Goal: Task Accomplishment & Management: Use online tool/utility

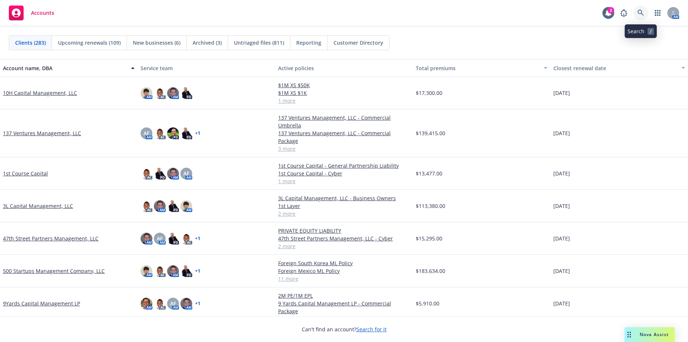
click at [644, 14] on link at bounding box center [640, 13] width 15 height 15
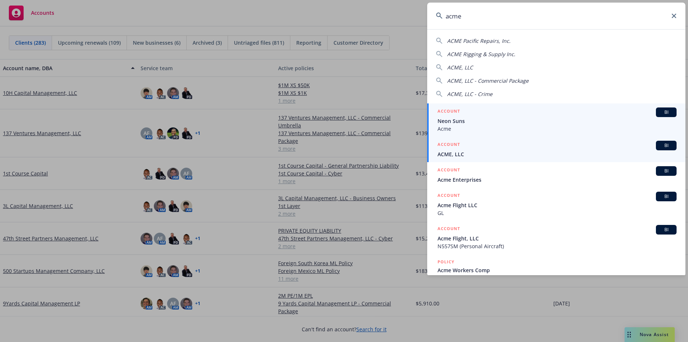
type input "acme"
click at [460, 144] on h5 "ACCOUNT" at bounding box center [449, 145] width 23 height 9
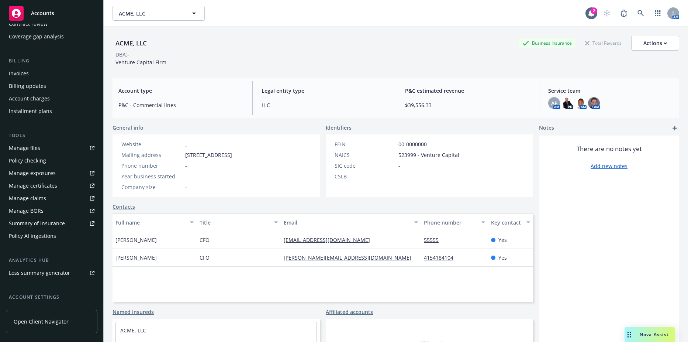
scroll to position [111, 0]
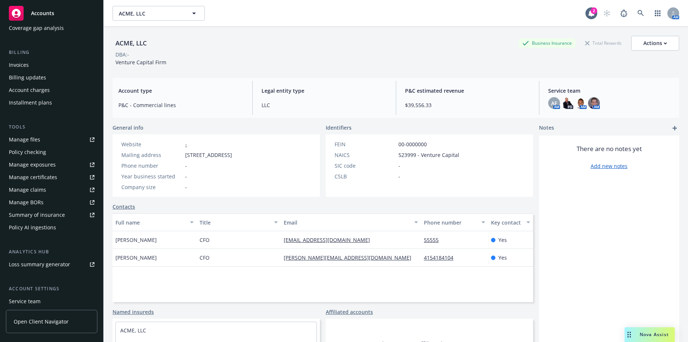
click at [32, 146] on div "Policy checking" at bounding box center [27, 152] width 37 height 12
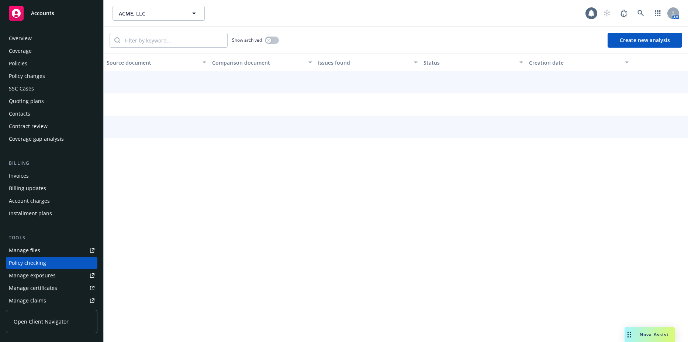
scroll to position [80, 0]
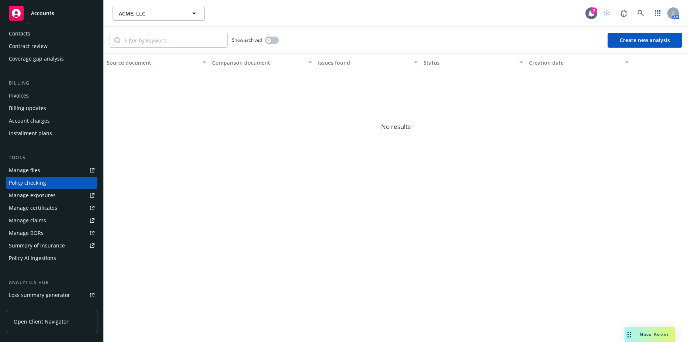
click at [34, 169] on div "Manage files" at bounding box center [24, 170] width 31 height 12
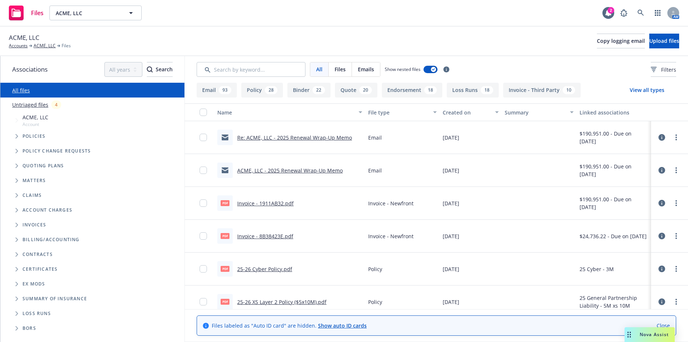
click at [20, 136] on span "Tree Example" at bounding box center [17, 136] width 12 height 12
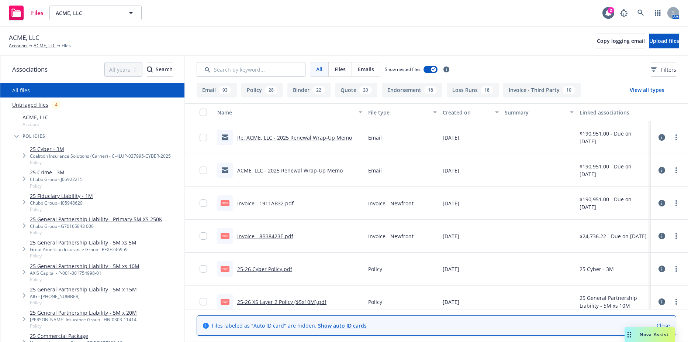
click at [114, 221] on link "25 General Partnership Liability - Primary 5M XS 250K" at bounding box center [96, 219] width 132 height 8
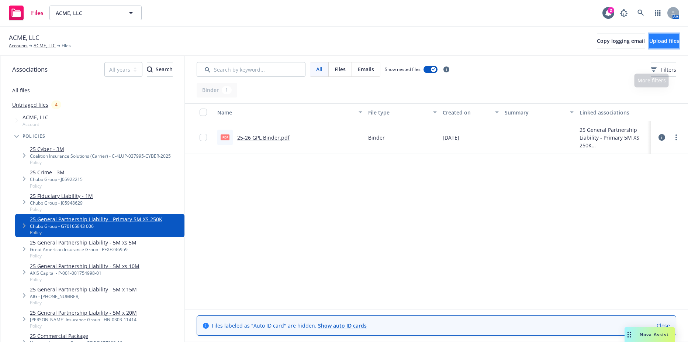
click at [675, 39] on button "Upload files" at bounding box center [664, 41] width 30 height 15
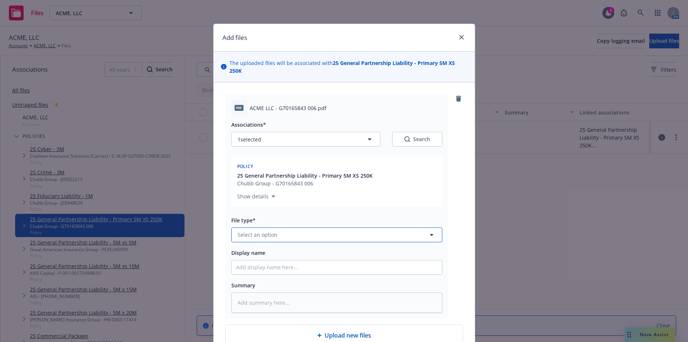
click at [295, 232] on button "Select an option" at bounding box center [336, 234] width 211 height 15
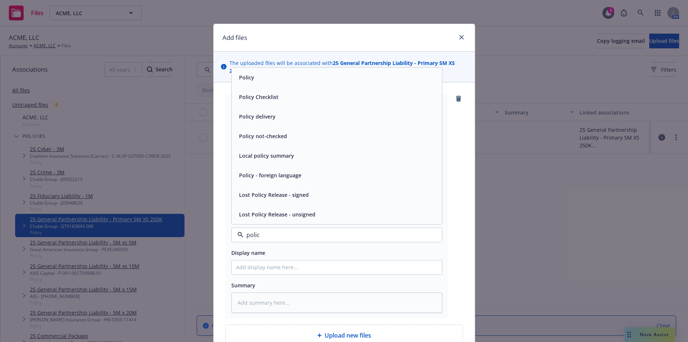
type input "policy"
click at [273, 74] on div "Policy" at bounding box center [336, 77] width 201 height 11
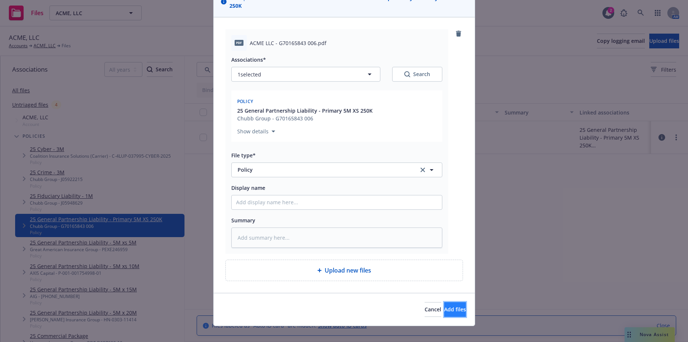
click at [444, 305] on span "Add files" at bounding box center [455, 308] width 22 height 7
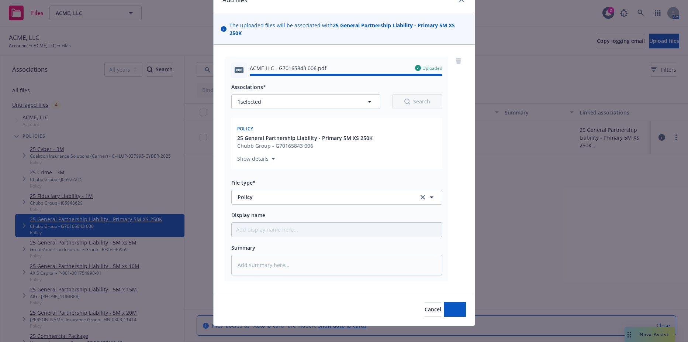
type textarea "x"
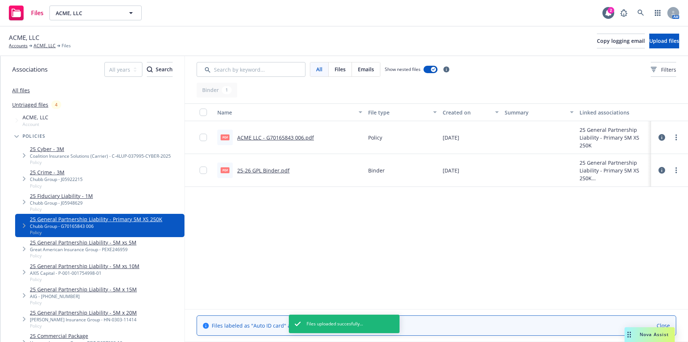
click at [77, 252] on div "Great American Insurance Group - PEXE246959" at bounding box center [83, 249] width 107 height 6
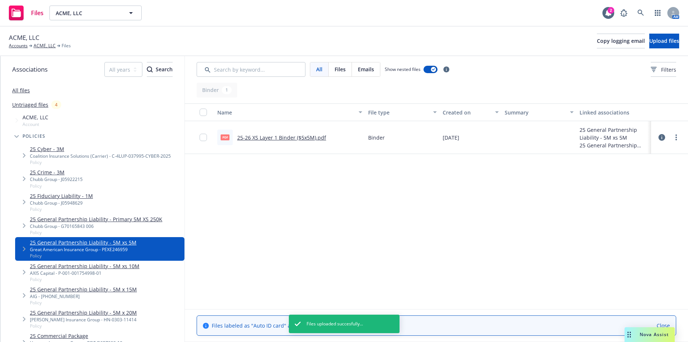
click at [316, 137] on link "25-26 XS Layer 1 Binder ($5x5M).pdf" at bounding box center [281, 137] width 89 height 7
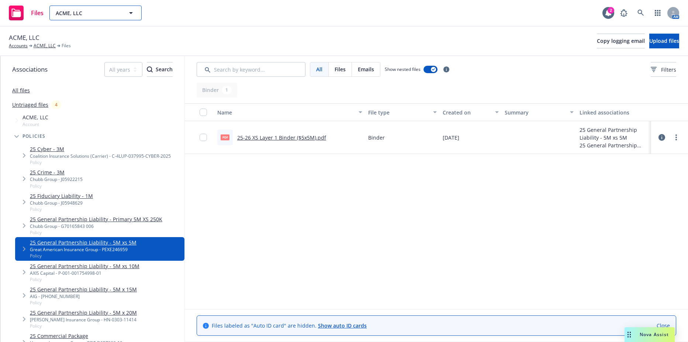
click at [109, 13] on span "ACME, LLC" at bounding box center [88, 13] width 64 height 8
type input "a"
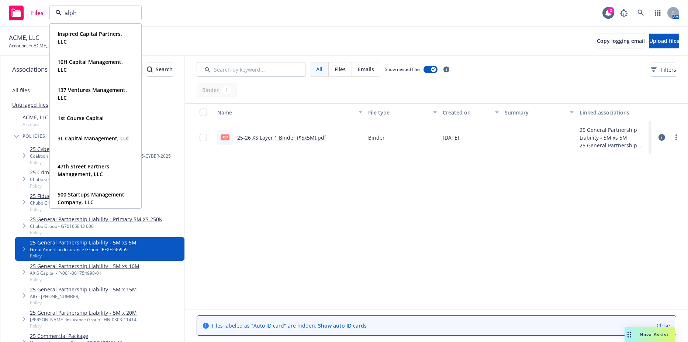
type input "alpha"
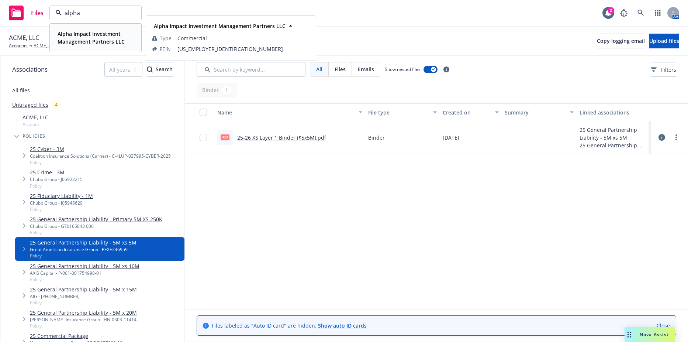
click at [100, 42] on strong "Alpha Impact Investment Management Partners LLC" at bounding box center [91, 37] width 67 height 15
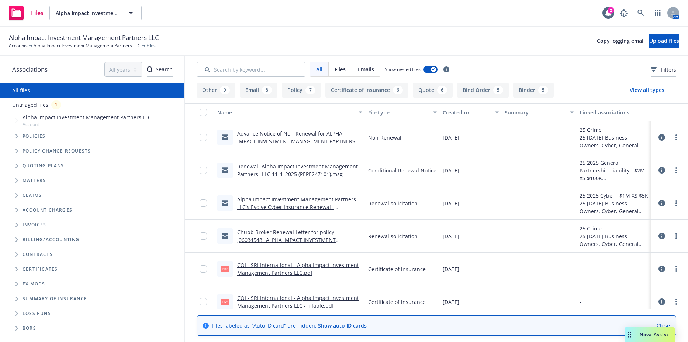
click at [14, 161] on span "Tree Example" at bounding box center [17, 166] width 12 height 12
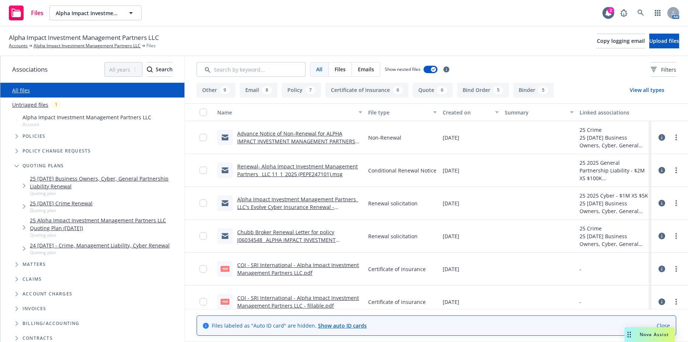
click at [49, 179] on link "25 11/01/25 Business Owners, Cyber, General Partnership Liability Renewal" at bounding box center [106, 181] width 152 height 15
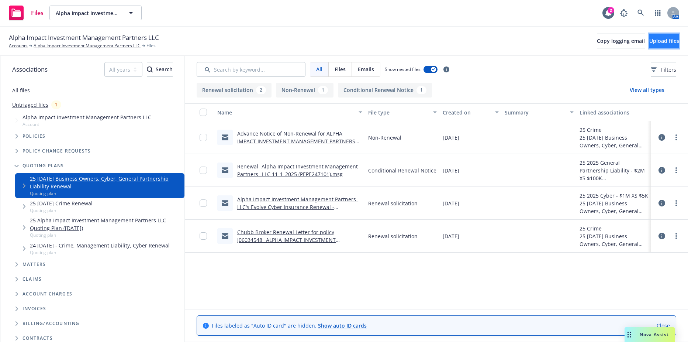
click at [651, 41] on span "Upload files" at bounding box center [664, 40] width 30 height 7
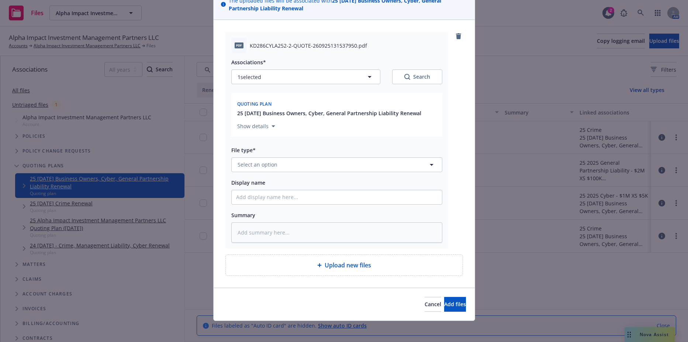
scroll to position [65, 0]
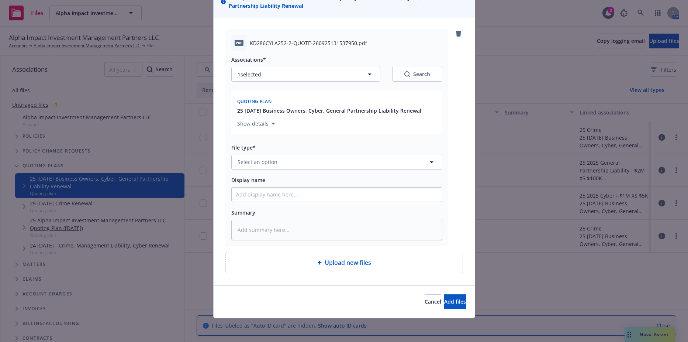
type textarea "x"
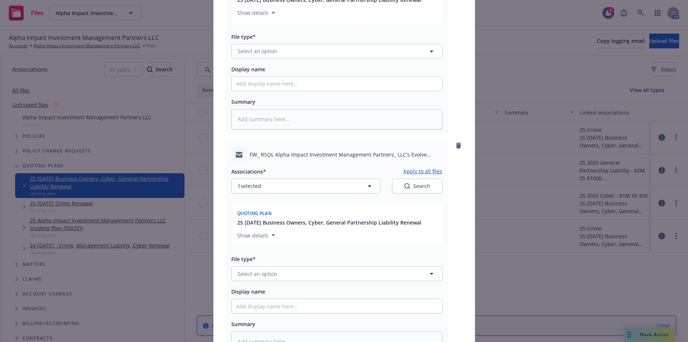
scroll to position [212, 0]
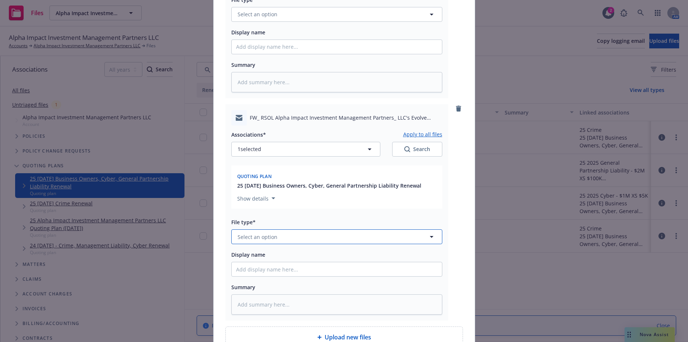
click at [256, 234] on span "Select an option" at bounding box center [258, 237] width 40 height 8
type input "renew"
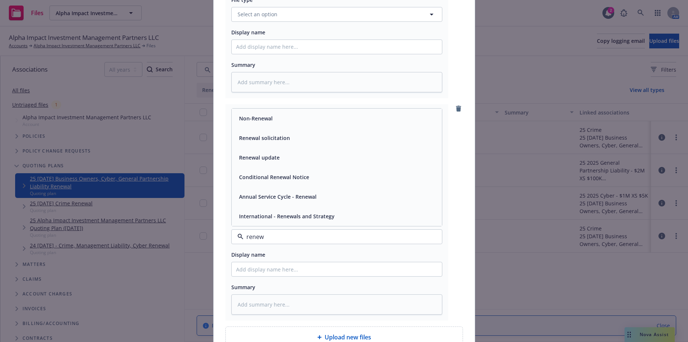
click at [269, 134] on span "Renewal solicitation" at bounding box center [264, 138] width 51 height 8
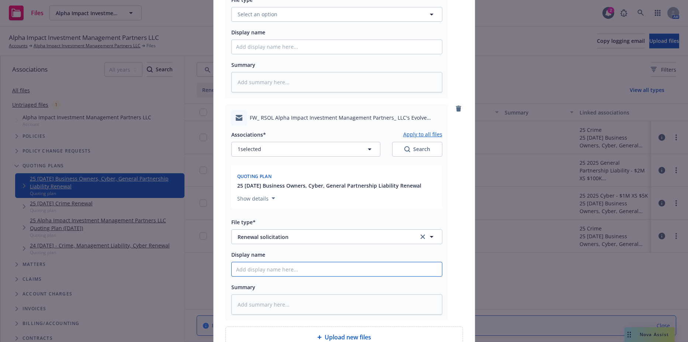
click at [265, 266] on input "Display name" at bounding box center [337, 269] width 210 height 14
type textarea "x"
type input "2"
type textarea "x"
type input "25"
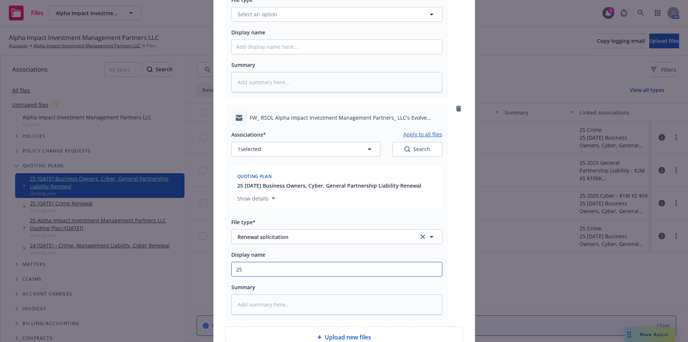
type textarea "x"
type input "25-"
type textarea "x"
type input "25-2"
type textarea "x"
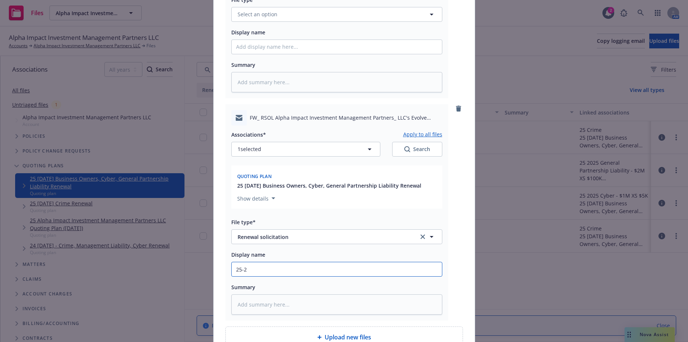
type input "25-2"
type textarea "x"
type input "25-2"
type textarea "x"
type input "25-26"
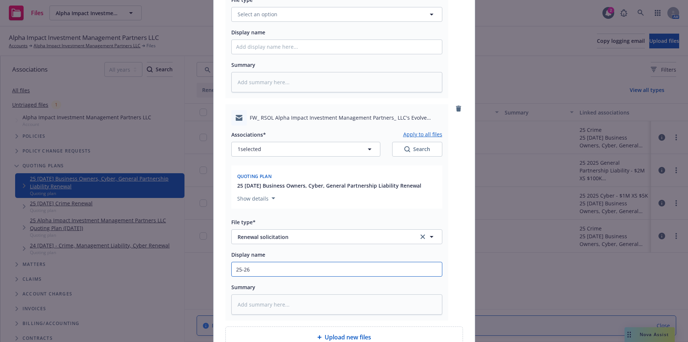
type textarea "x"
type input "25-26"
type textarea "x"
type input "25-26 C"
type textarea "x"
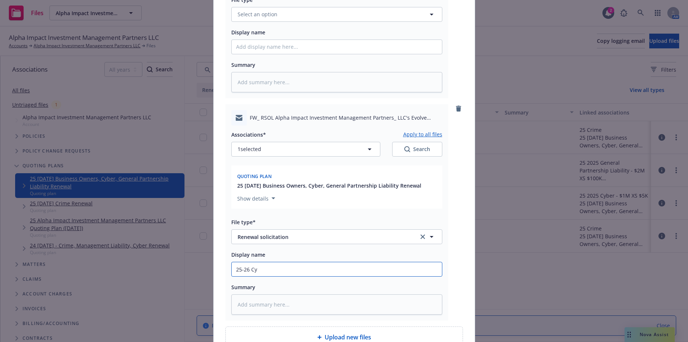
type input "25-26 Cyb"
type textarea "x"
type input "25-26 Cybe"
type textarea "x"
type input "25-26 Cyber"
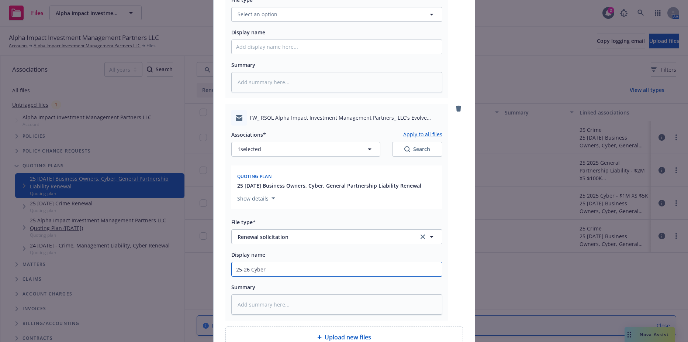
type textarea "x"
type input "25-26 Cyber R"
type textarea "x"
type input "25-26 Cyber RS"
type textarea "x"
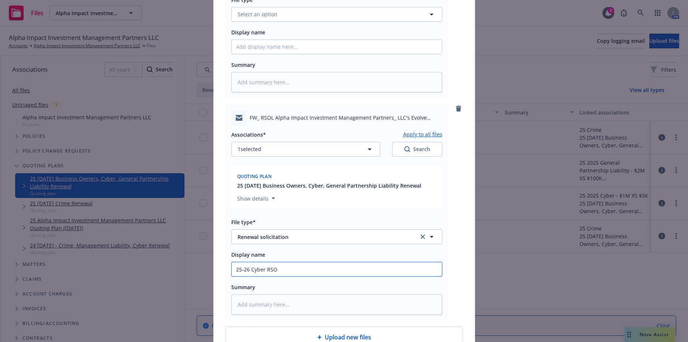
type input "25-26 Cyber RSOL"
type textarea "x"
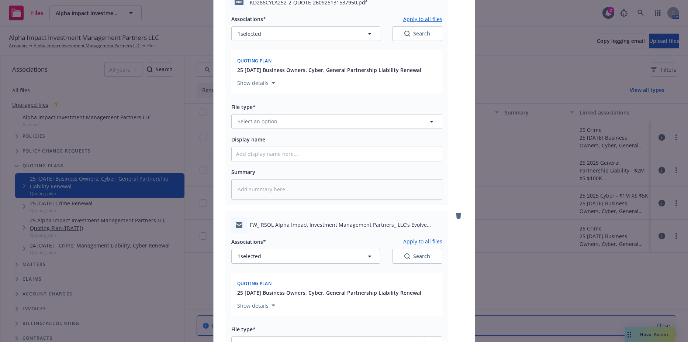
scroll to position [28, 0]
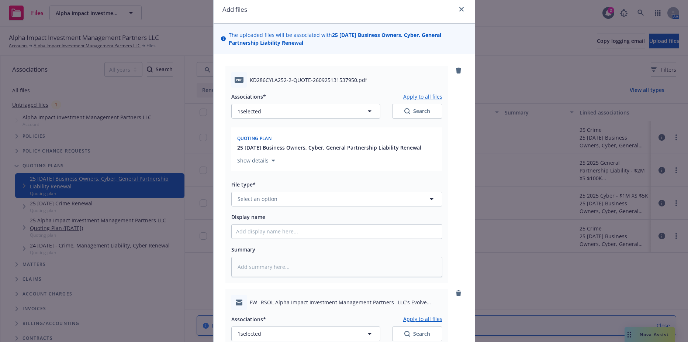
type input "25-26 Cyber RSOL"
click at [260, 195] on span "Select an option" at bounding box center [258, 199] width 40 height 8
type input "quote"
click at [262, 161] on div "Quote" at bounding box center [336, 158] width 201 height 11
type textarea "x"
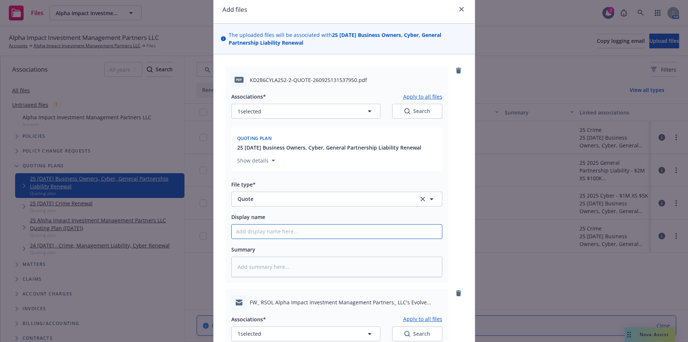
click at [247, 228] on input "Display name" at bounding box center [337, 231] width 210 height 14
type input "25-26 Cyber AR Quote"
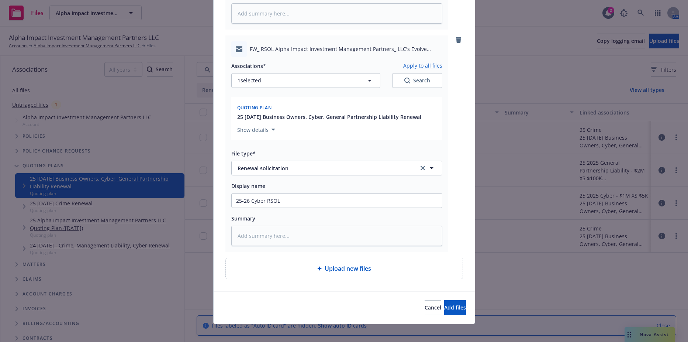
scroll to position [287, 0]
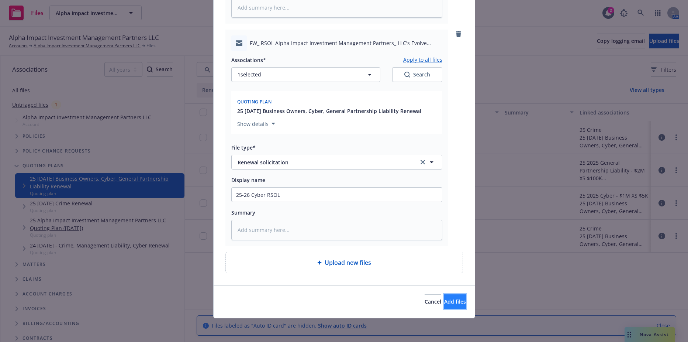
click at [444, 295] on button "Add files" at bounding box center [455, 301] width 22 height 15
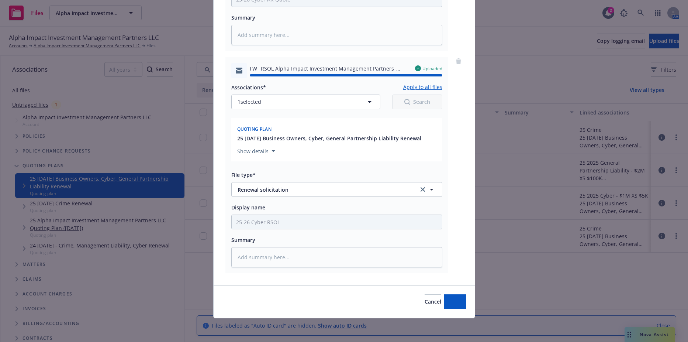
type textarea "x"
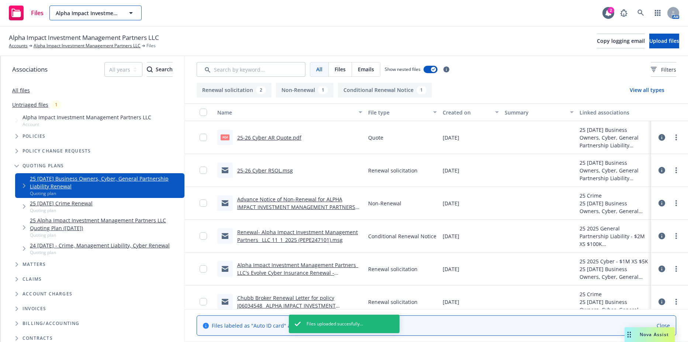
click at [110, 14] on span "Alpha Impact Investment Management Partners LLC" at bounding box center [88, 13] width 64 height 8
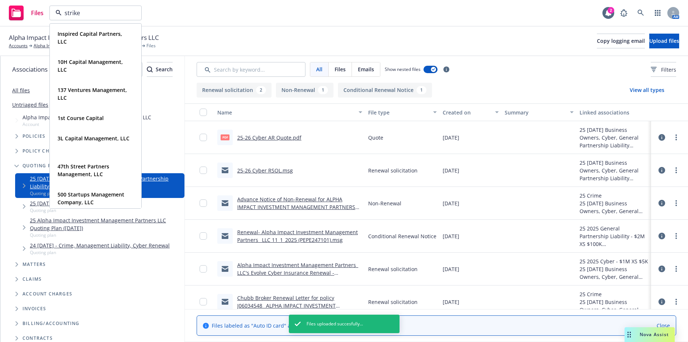
type input "striker"
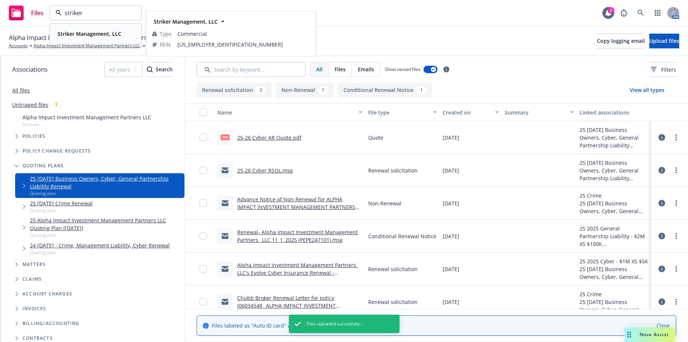
click at [92, 36] on strong "Striker Management, LLC" at bounding box center [90, 33] width 64 height 7
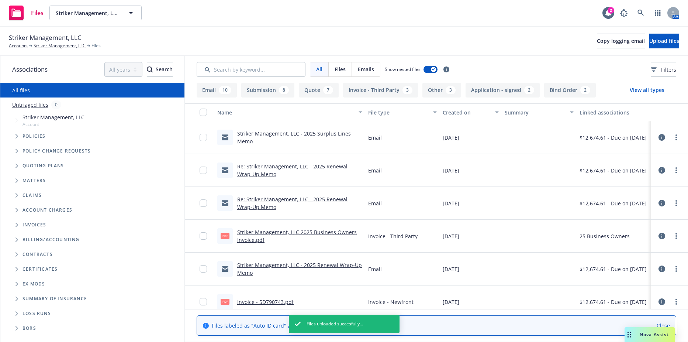
click at [17, 136] on icon "Tree Example" at bounding box center [16, 136] width 3 height 4
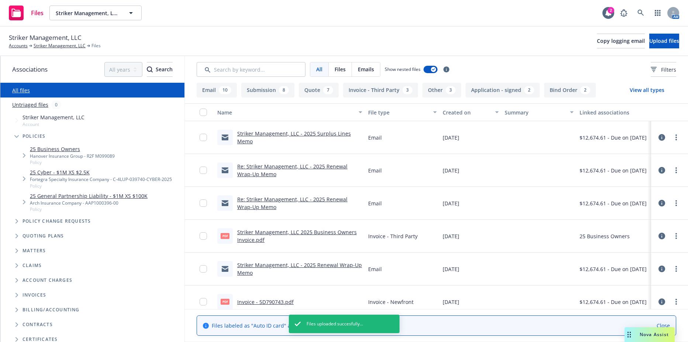
click at [51, 193] on link "25 General Partnership Liability - $1M XS $100K" at bounding box center [89, 196] width 118 height 8
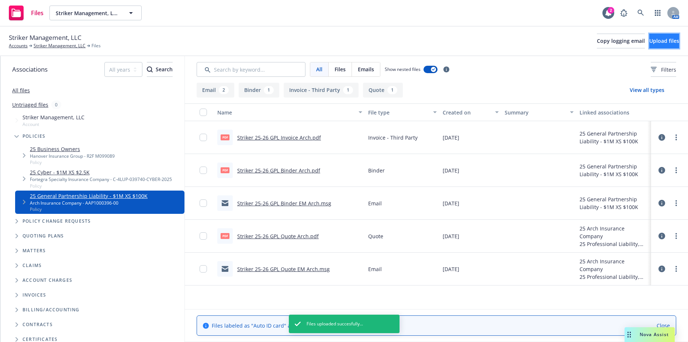
click at [654, 46] on button "Upload files" at bounding box center [664, 41] width 30 height 15
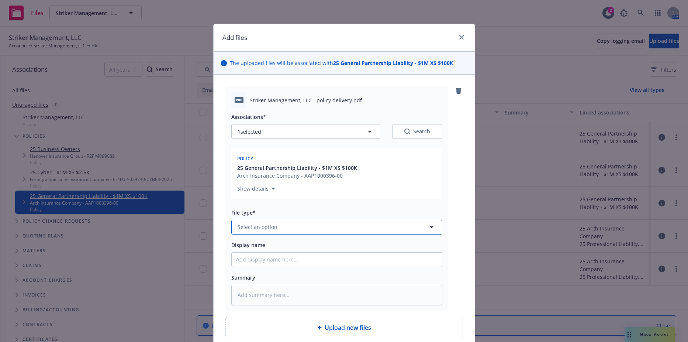
type textarea "x"
click at [302, 227] on button "Select an option" at bounding box center [336, 226] width 211 height 15
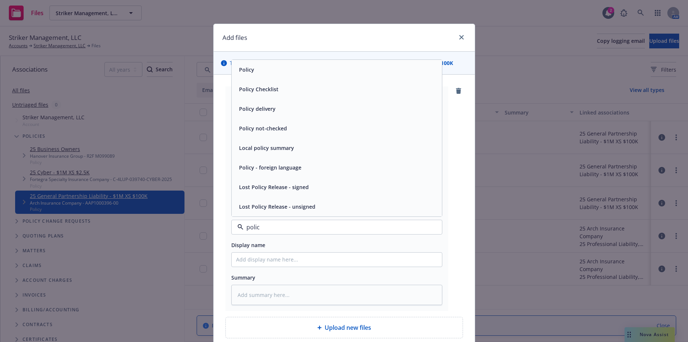
type input "policy"
click at [246, 68] on span "Policy" at bounding box center [246, 70] width 15 height 8
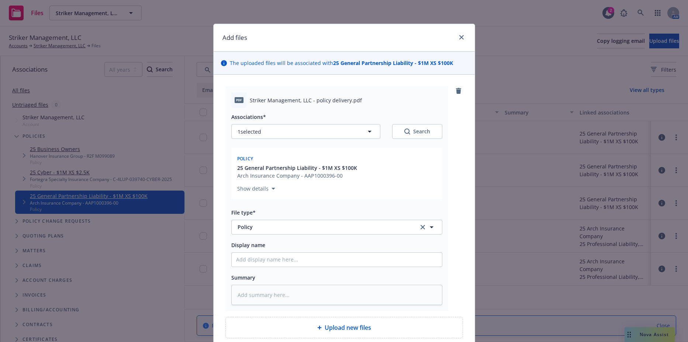
click at [266, 250] on div "Display name" at bounding box center [336, 253] width 211 height 27
click at [265, 257] on input "Display name" at bounding box center [337, 259] width 210 height 14
type textarea "x"
type input "2"
type textarea "x"
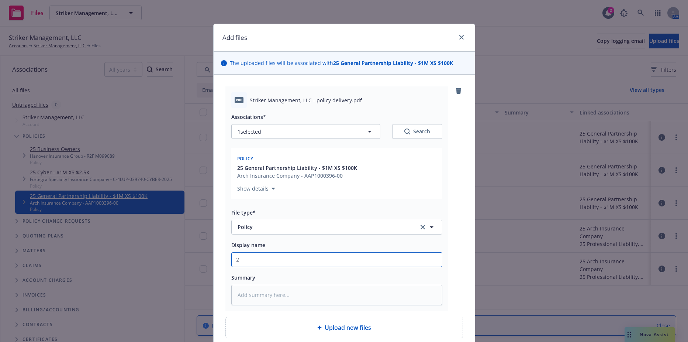
type input "25"
type textarea "x"
type input "25-"
type textarea "x"
type input "25-2"
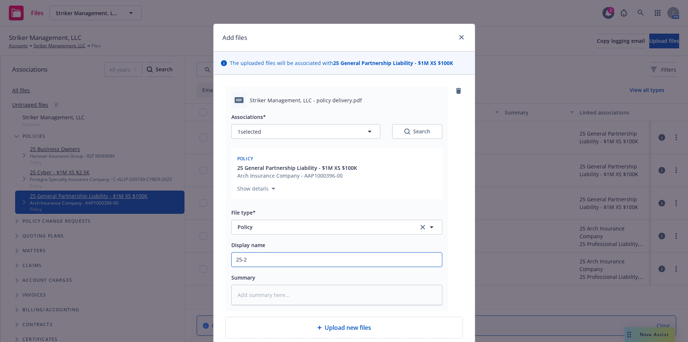
type textarea "x"
type input "25-26"
type textarea "x"
type input "25-26"
type textarea "x"
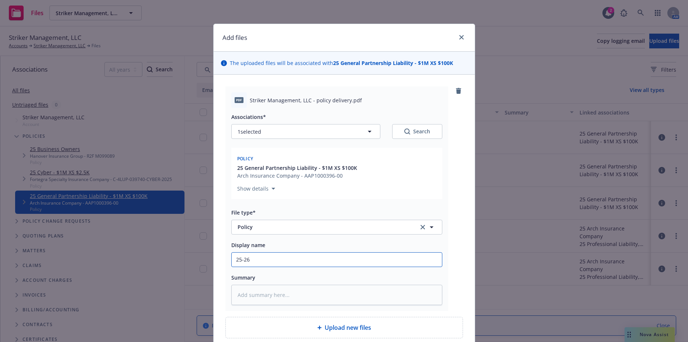
type input "25-26 G"
type textarea "x"
type input "25-26 GP"
type textarea "x"
type input "25-26 GPL"
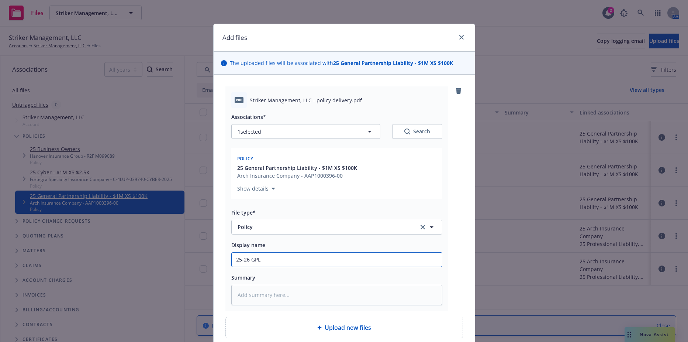
type textarea "x"
type input "25-26 GPL"
type textarea "x"
type input "25-26 GPL p"
type textarea "x"
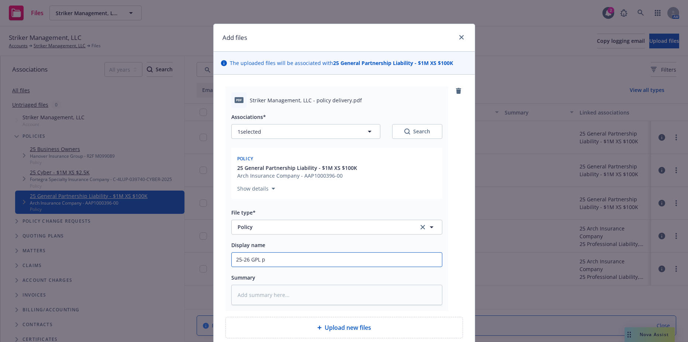
type input "25-26 GPL po"
type textarea "x"
type input "25-26 GPL p"
type textarea "x"
type input "25-26 GPL"
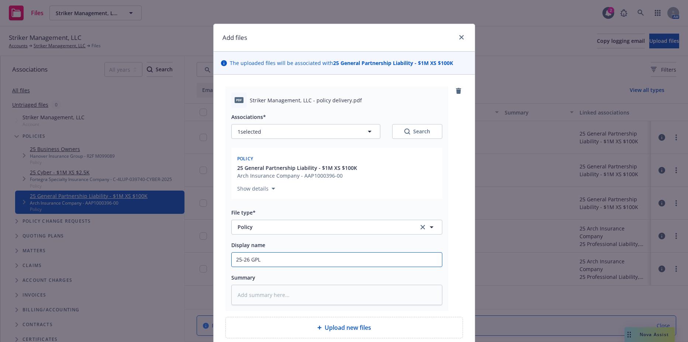
type textarea "x"
type input "25-26 GPL P"
type textarea "x"
type input "25-26 GPL Po"
type textarea "x"
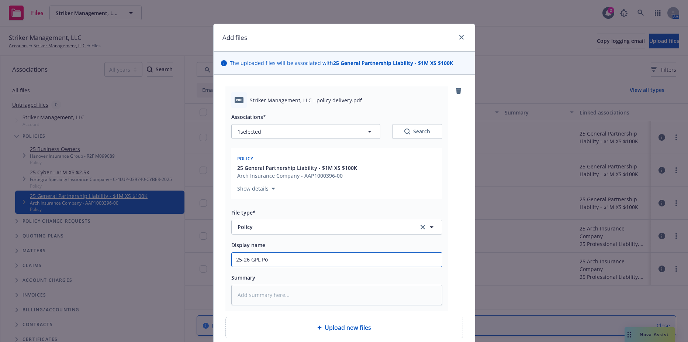
type input "25-26 GPL Pol"
type textarea "x"
type input "25-26 GPL Poli"
type textarea "x"
type input "25-26 GPL Polic"
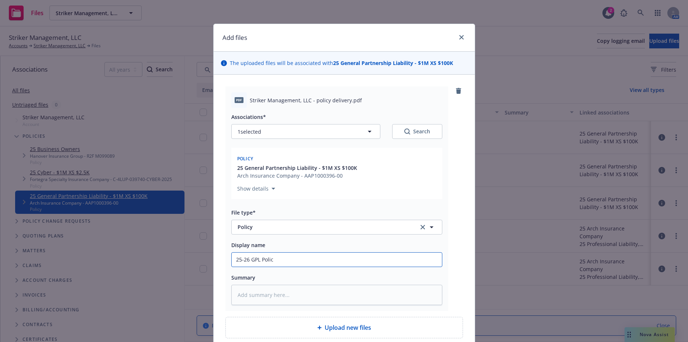
type textarea "x"
type input "25-26 GPL Policy"
click at [304, 233] on button "Policy" at bounding box center [336, 226] width 211 height 15
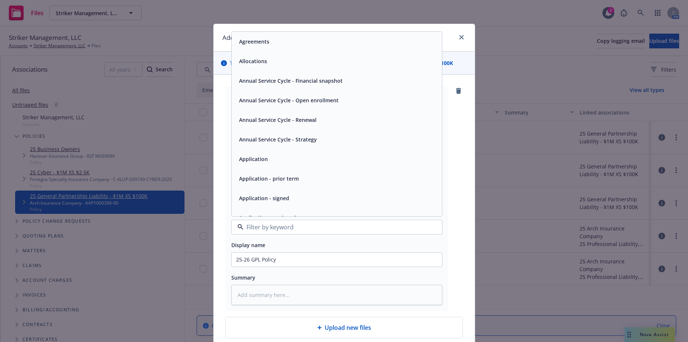
click at [307, 242] on div "Display name" at bounding box center [336, 244] width 211 height 9
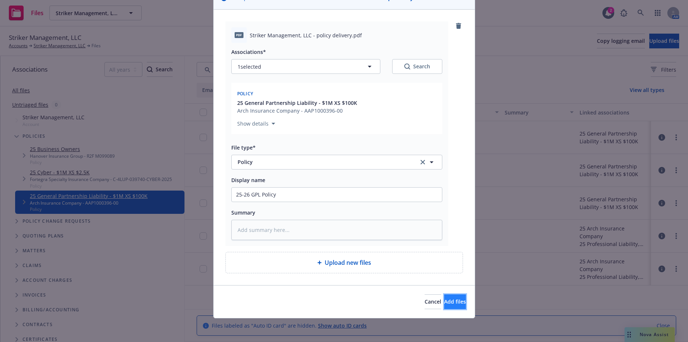
click at [444, 300] on span "Add files" at bounding box center [455, 301] width 22 height 7
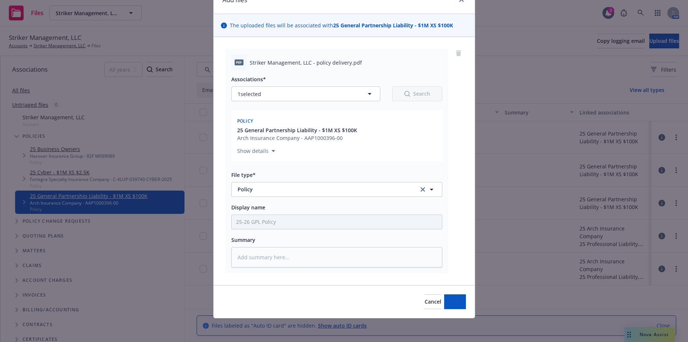
scroll to position [38, 0]
type textarea "x"
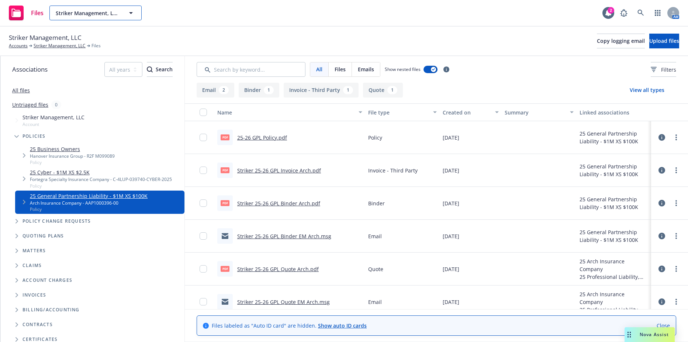
click at [134, 10] on icon "button" at bounding box center [131, 12] width 9 height 9
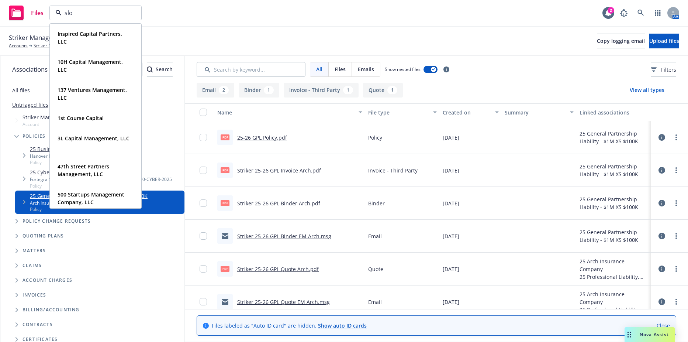
type input "slow"
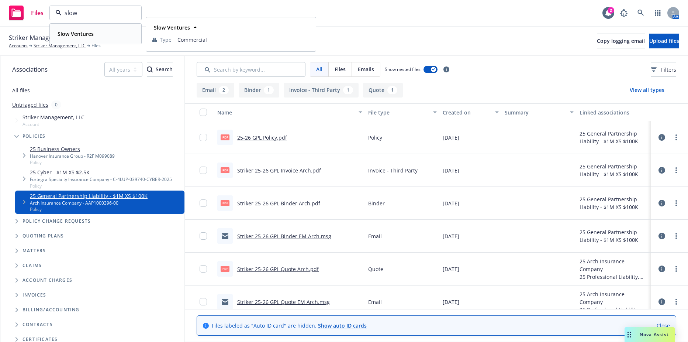
click at [101, 32] on div "Slow Ventures" at bounding box center [96, 33] width 82 height 11
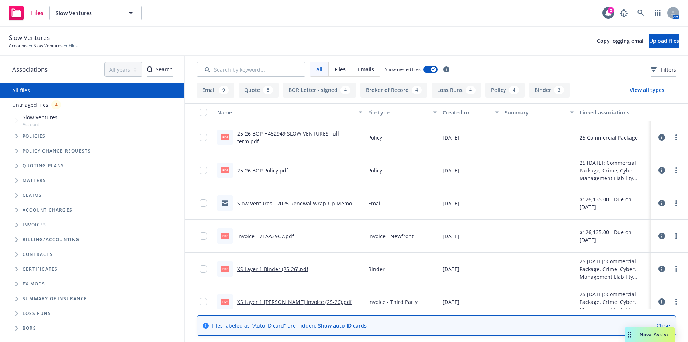
click at [661, 172] on div at bounding box center [669, 170] width 22 height 15
click at [654, 168] on div at bounding box center [669, 170] width 31 height 24
click at [658, 171] on icon at bounding box center [661, 170] width 7 height 7
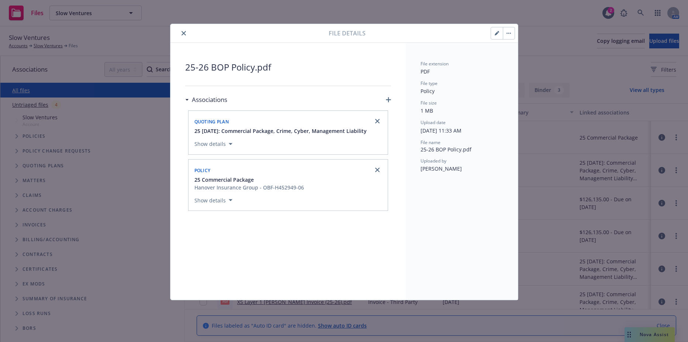
click at [506, 34] on button "button" at bounding box center [509, 33] width 12 height 12
click at [502, 41] on div "File details Archive Download Preview Update associations" at bounding box center [344, 33] width 348 height 19
click at [498, 38] on button "button" at bounding box center [497, 33] width 12 height 12
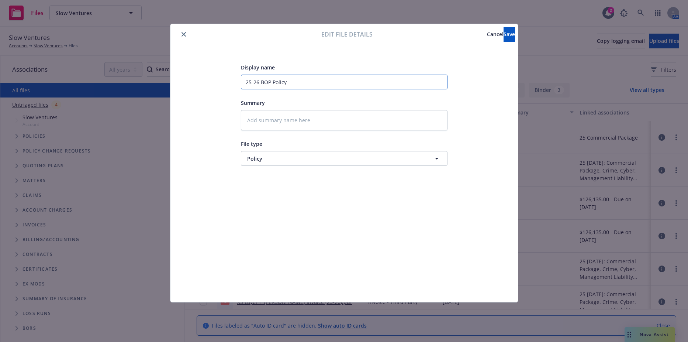
click at [264, 81] on input "25-26 BOP Policy" at bounding box center [344, 82] width 207 height 15
click at [279, 81] on input "25-26 BOP Policy" at bounding box center [344, 82] width 207 height 15
type textarea "x"
type input "2"
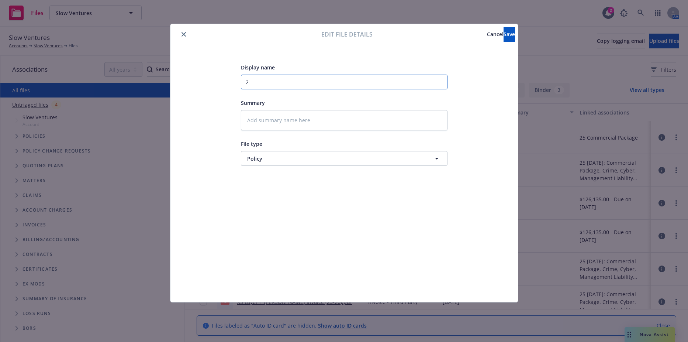
type textarea "x"
type input "20"
type textarea "x"
type input "202"
type textarea "x"
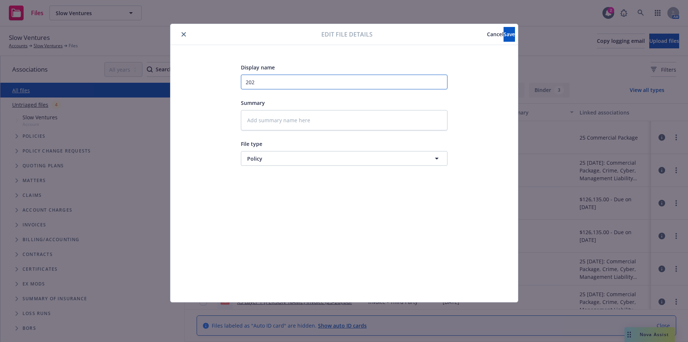
type input "2025"
type textarea "x"
type input "2025"
type textarea "x"
type input "2025 S"
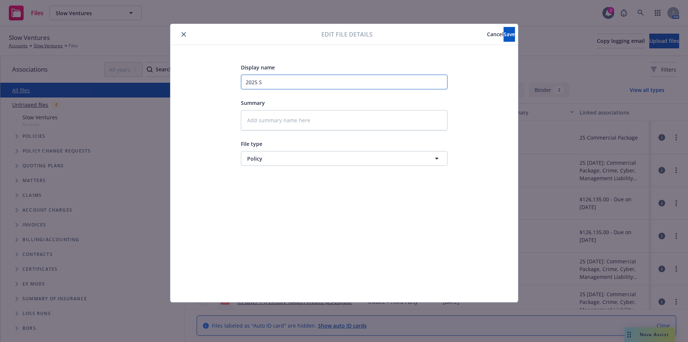
type textarea "x"
type input "2025 Sh"
type textarea "x"
type input "2025 Sho"
type textarea "x"
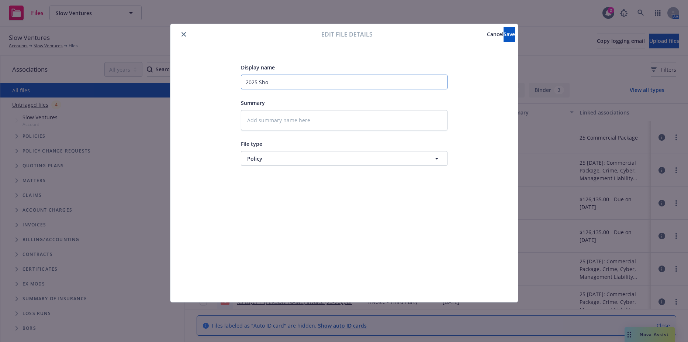
type input "2025 Shor"
type textarea "x"
type input "2025 Short"
type textarea "x"
type input "2025 Short-"
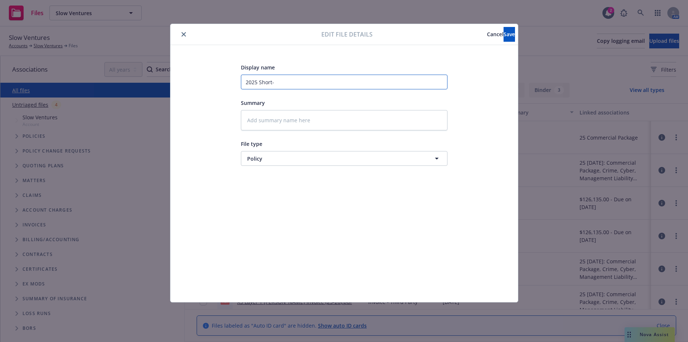
type textarea "x"
type input "2025 Short-t"
type textarea "x"
type input "2025 Short-tE"
type textarea "x"
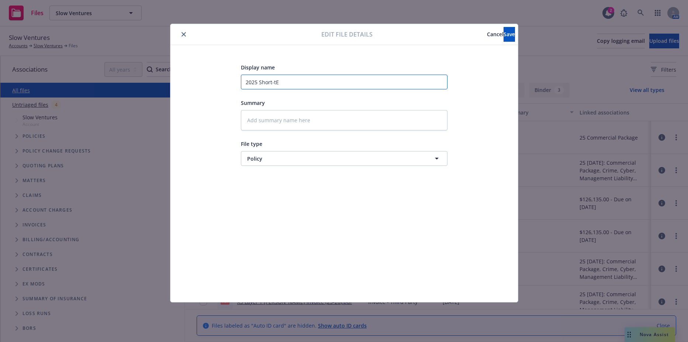
type input "2025 Short-t"
type textarea "x"
type input "2025 Short-"
type textarea "x"
type input "2025 Short-T"
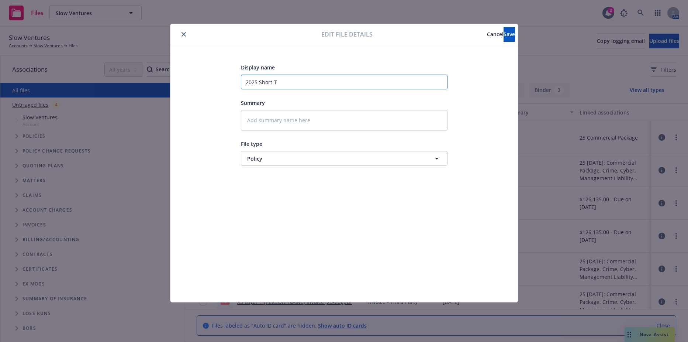
type textarea "x"
type input "2025 Short-Te"
type textarea "x"
type input "2025 Short-Ter"
type textarea "x"
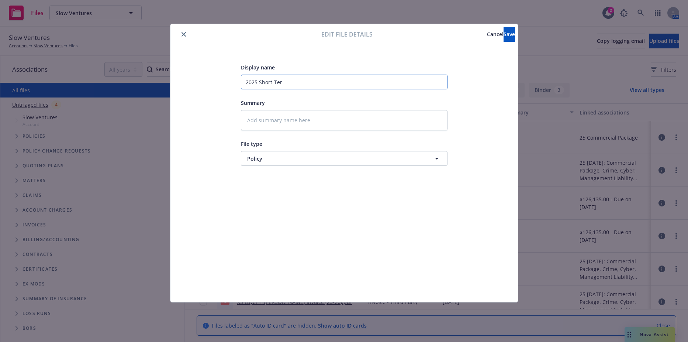
type input "2025 Short-Term"
type textarea "x"
type input "2025 Short-Term"
type textarea "x"
type input "2025 Short-Term P"
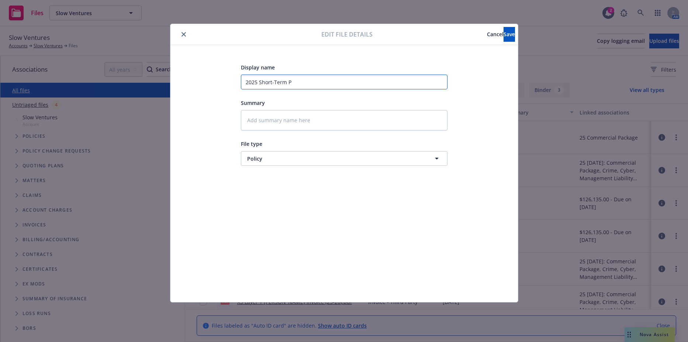
type textarea "x"
type input "2025 Short-Term Po"
type textarea "x"
type input "2025 Short-Term Pol"
type textarea "x"
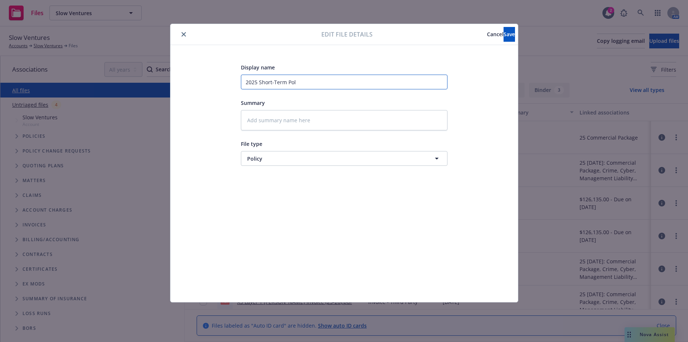
type input "2025 Short-Term Poli"
type textarea "x"
type input "2025 Short-Term Polic"
type textarea "x"
type input "2025 Short-Term Policy"
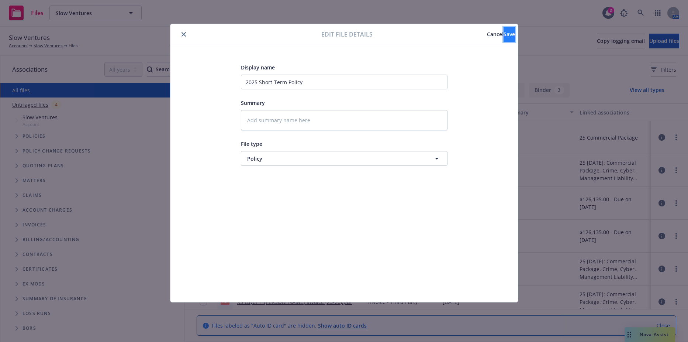
click at [504, 38] on button "Save" at bounding box center [509, 34] width 11 height 15
type textarea "x"
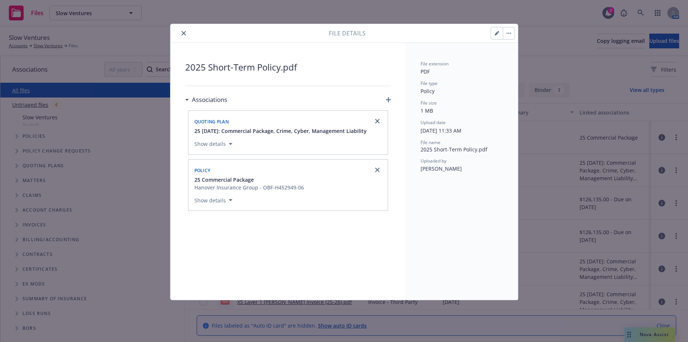
click at [184, 33] on icon "close" at bounding box center [184, 33] width 4 height 4
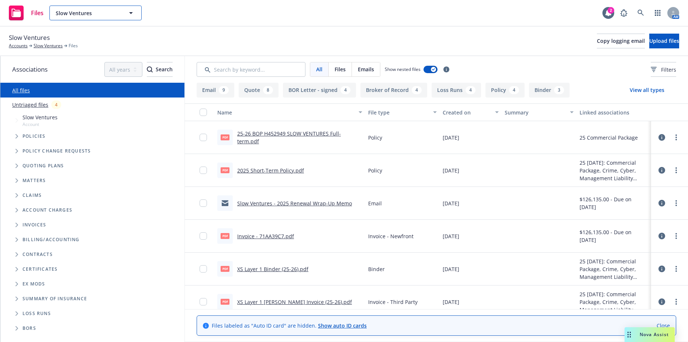
click at [119, 8] on button "Slow Ventures" at bounding box center [95, 13] width 92 height 15
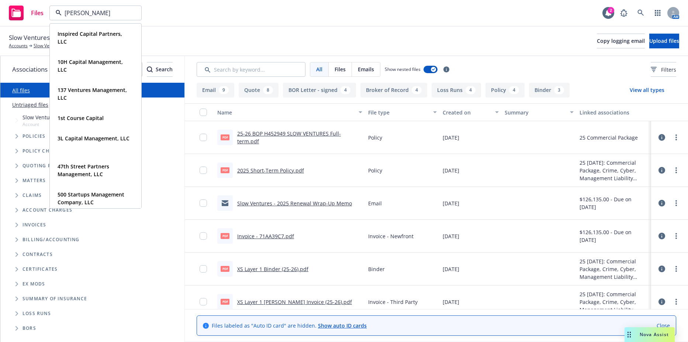
type input "walden"
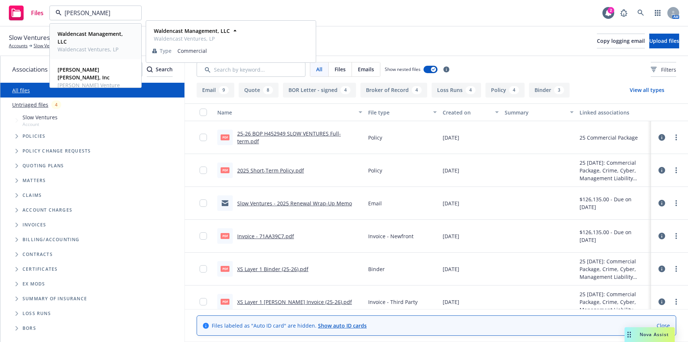
click at [92, 42] on span "Waldencast Management, LLC" at bounding box center [95, 37] width 75 height 15
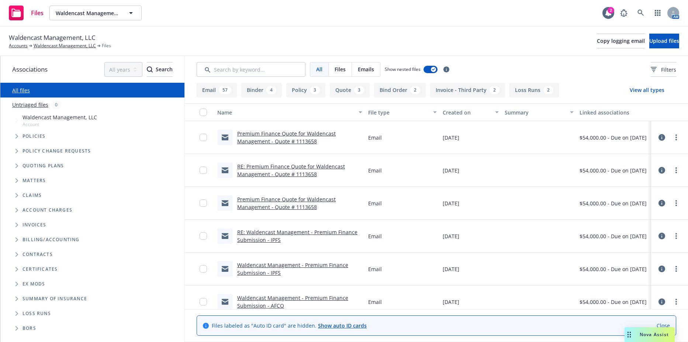
click at [19, 138] on span "Tree Example" at bounding box center [17, 136] width 12 height 12
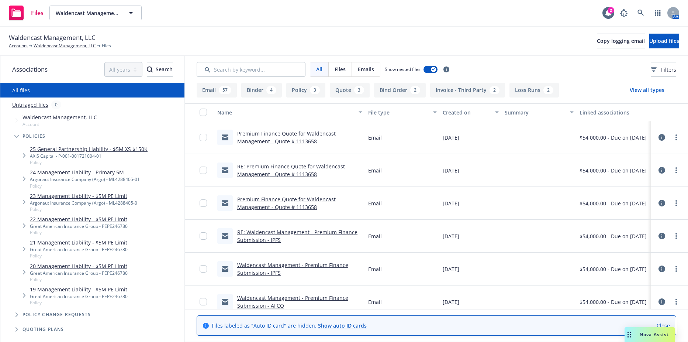
click at [60, 149] on link "25 General Partnership Liability - $5M XS $150K" at bounding box center [89, 149] width 118 height 8
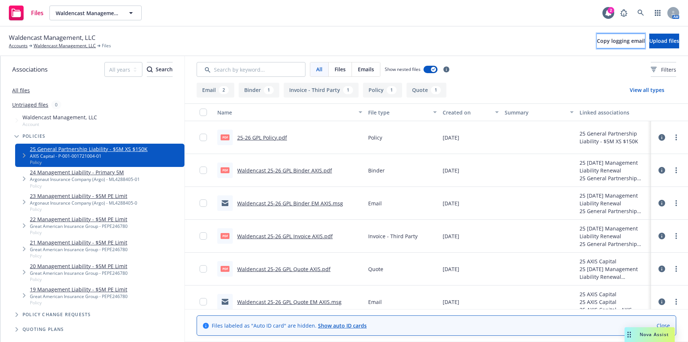
click at [597, 45] on button "Copy logging email" at bounding box center [621, 41] width 48 height 15
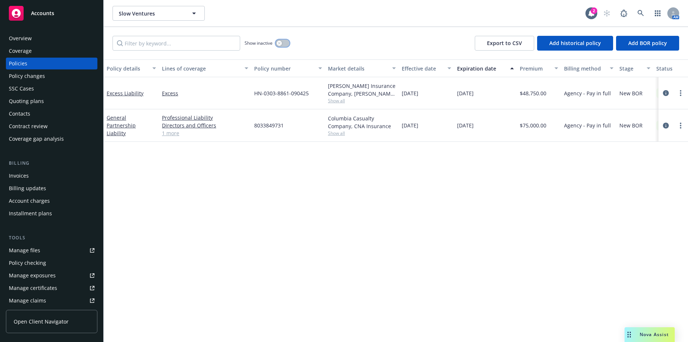
click at [287, 41] on button "button" at bounding box center [283, 42] width 14 height 7
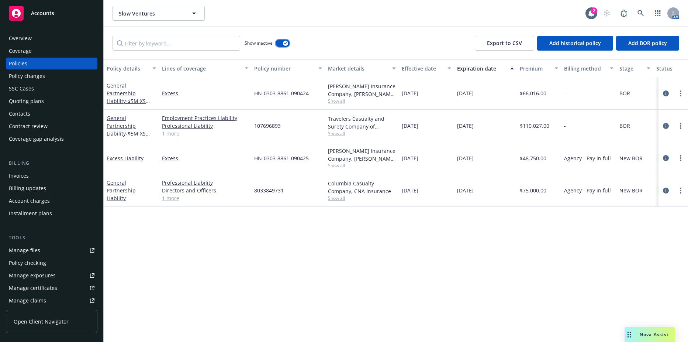
click at [287, 44] on icon "button" at bounding box center [285, 43] width 3 height 2
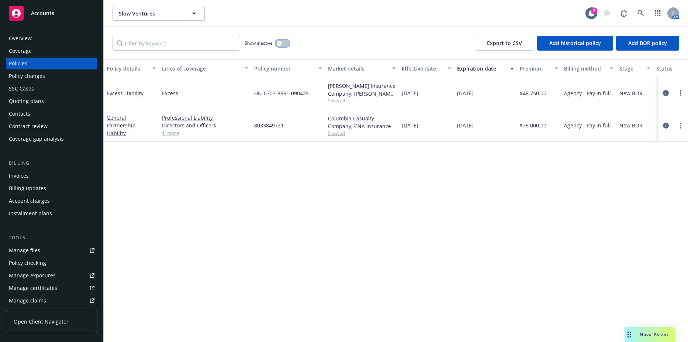
click at [287, 44] on button "button" at bounding box center [283, 42] width 14 height 7
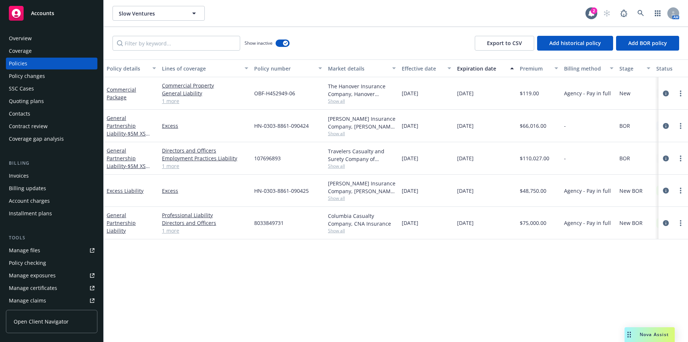
click at [284, 36] on div "Show inactive" at bounding box center [267, 43] width 45 height 15
click at [680, 97] on link "more" at bounding box center [680, 93] width 9 height 9
click at [636, 128] on link "Renew with incumbent" at bounding box center [641, 123] width 87 height 15
select select "12"
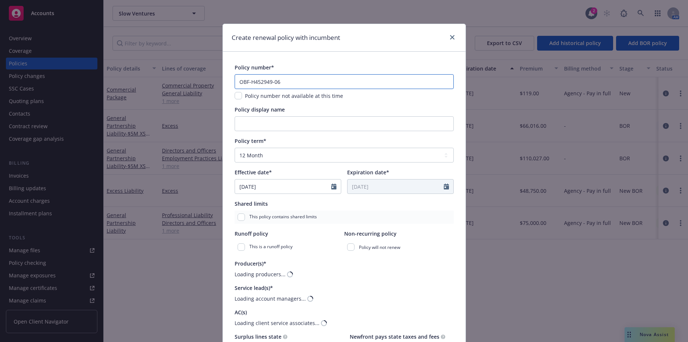
click at [282, 83] on input "OBF-H452949-06" at bounding box center [344, 81] width 219 height 15
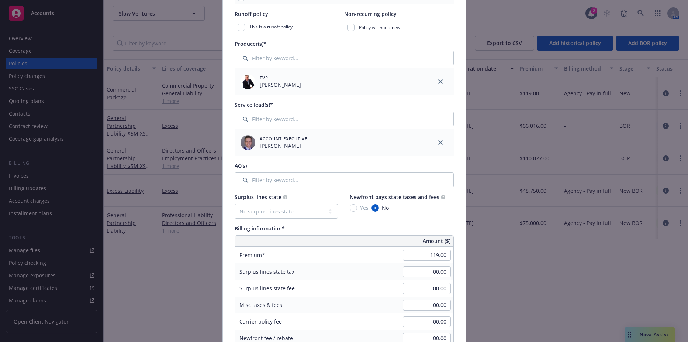
scroll to position [221, 0]
type input "OBF-H452949-07"
click at [414, 254] on input "119.00" at bounding box center [427, 253] width 48 height 11
type input "3,194.00"
click at [295, 176] on input "Filter by keyword..." at bounding box center [344, 177] width 219 height 15
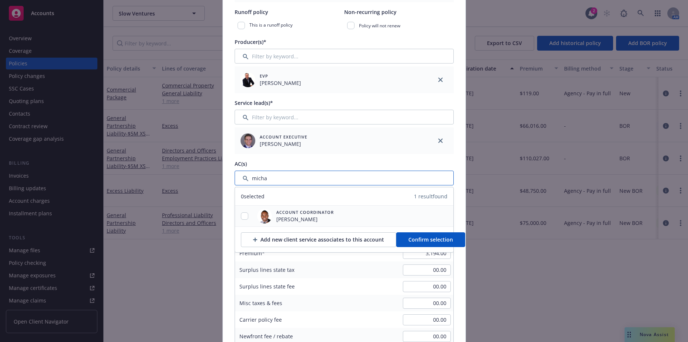
type input "micha"
click at [246, 215] on div at bounding box center [244, 216] width 19 height 8
click at [244, 215] on input "checkbox" at bounding box center [244, 215] width 7 height 7
checkbox input "true"
click at [418, 236] on span "Confirm selection" at bounding box center [430, 239] width 45 height 7
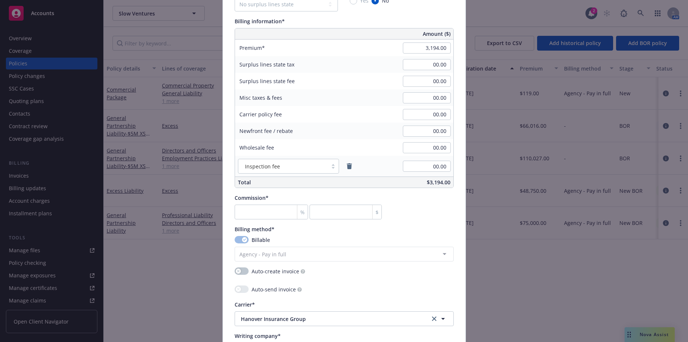
scroll to position [480, 0]
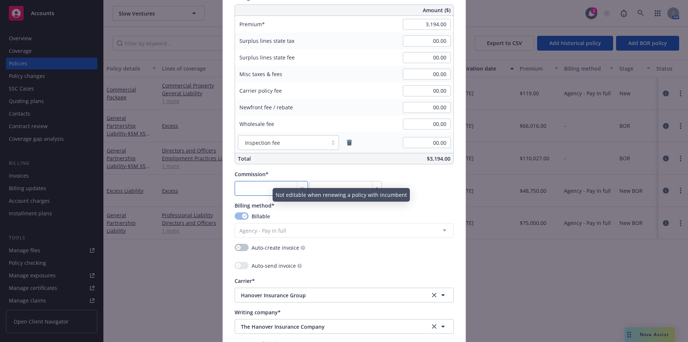
click at [241, 188] on input "number" at bounding box center [272, 188] width 74 height 15
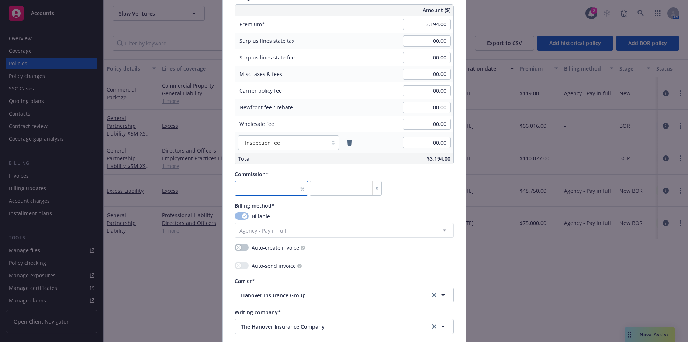
type input "1"
type input "31.94"
type input "15"
type input "479.1"
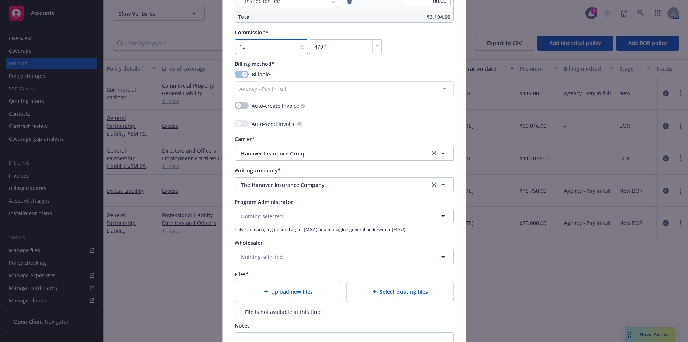
scroll to position [627, 0]
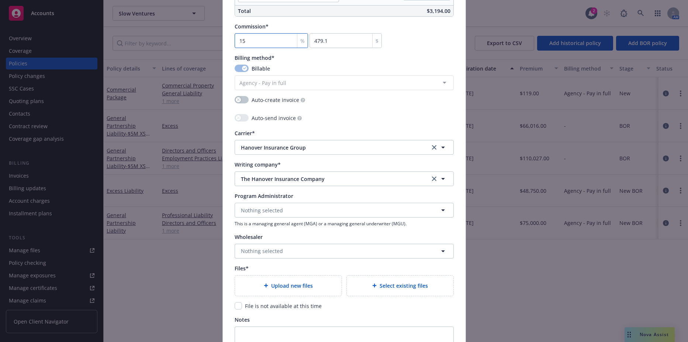
type input "15"
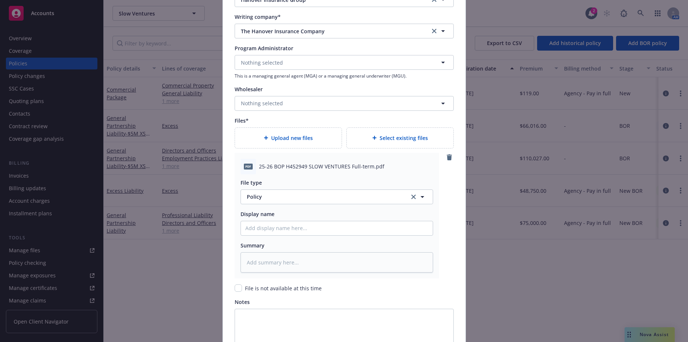
scroll to position [865, 0]
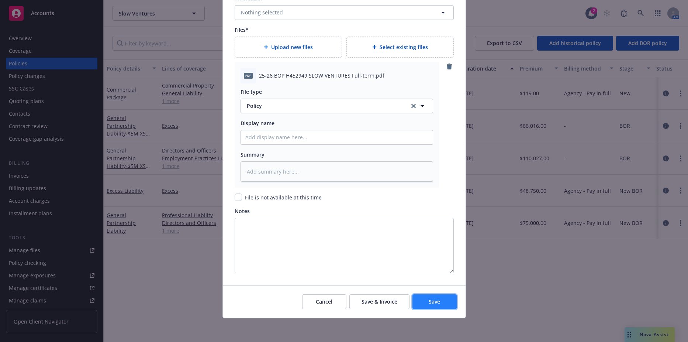
click at [429, 298] on span "Save" at bounding box center [434, 301] width 11 height 7
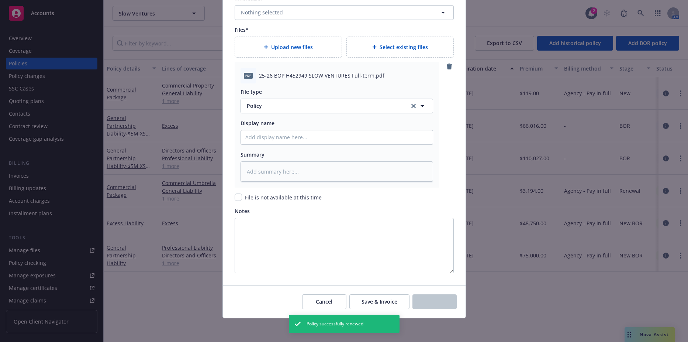
type textarea "x"
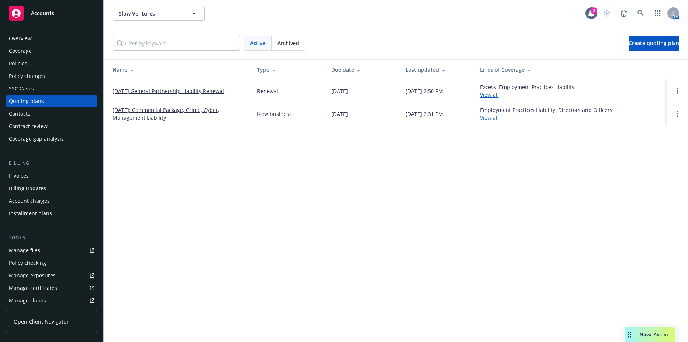
click at [166, 111] on link "[DATE]: Commercial Package, Crime, Cyber, Management Liability" at bounding box center [179, 113] width 133 height 15
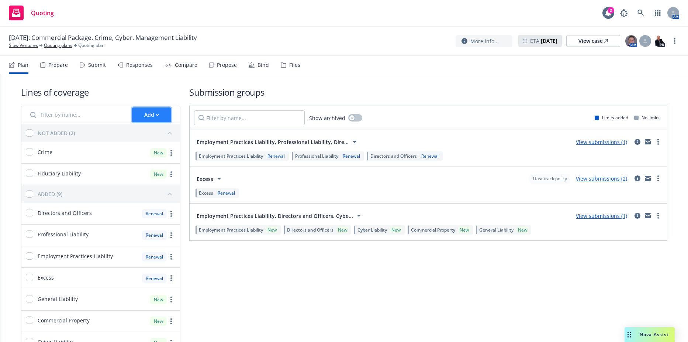
click at [156, 114] on icon "button" at bounding box center [157, 114] width 3 height 1
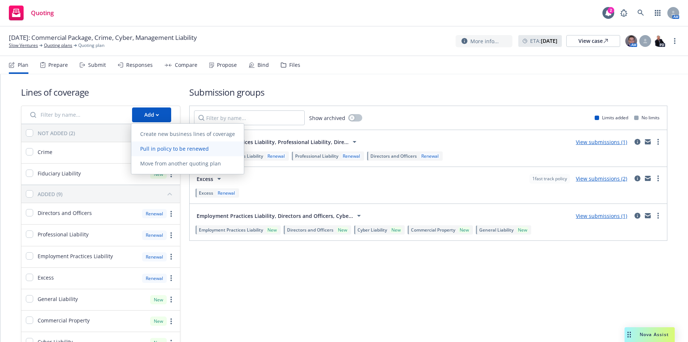
click at [171, 145] on link "Pull in policy to be renewed" at bounding box center [187, 148] width 113 height 15
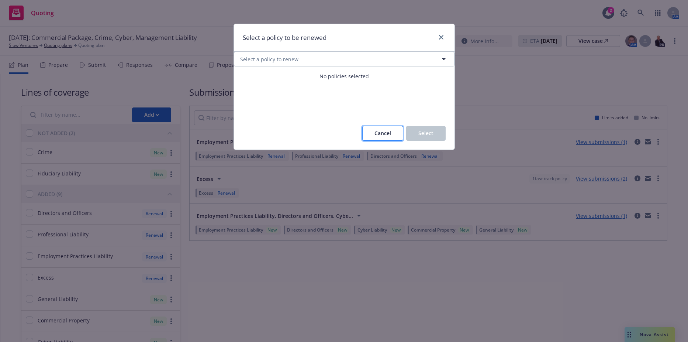
click at [380, 127] on button "Cancel" at bounding box center [382, 133] width 41 height 15
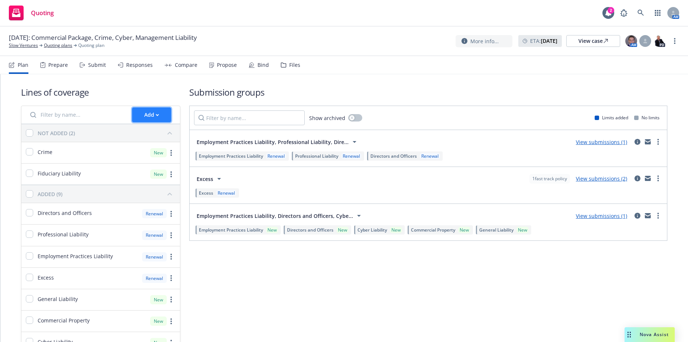
click at [159, 118] on button "Add" at bounding box center [151, 114] width 39 height 15
click at [166, 134] on span "Create new business lines of coverage" at bounding box center [187, 133] width 113 height 7
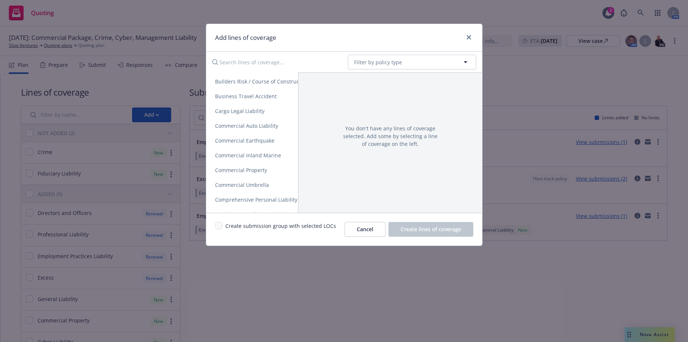
scroll to position [148, 0]
click at [370, 62] on span "Filter by policy type" at bounding box center [378, 62] width 48 height 8
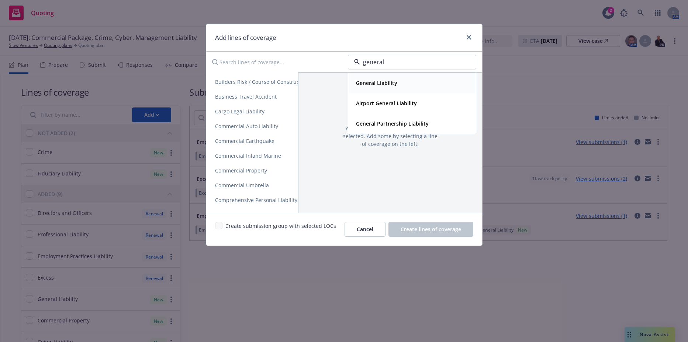
click at [391, 88] on div "General Liability" at bounding box center [376, 82] width 46 height 11
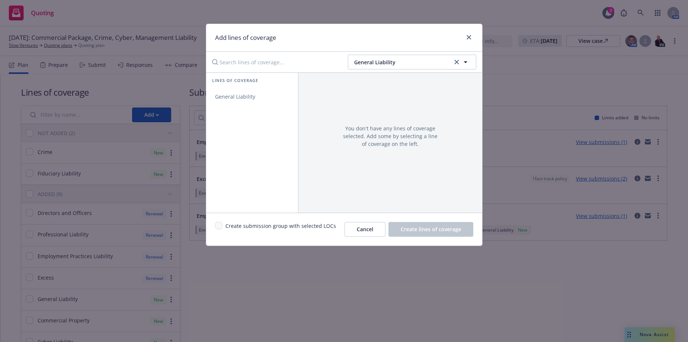
scroll to position [0, 0]
click at [234, 91] on link "General Liability" at bounding box center [252, 96] width 92 height 15
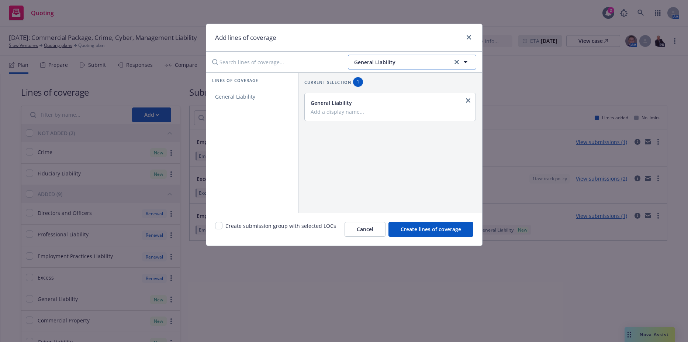
click at [396, 59] on span "General Liability" at bounding box center [402, 62] width 96 height 8
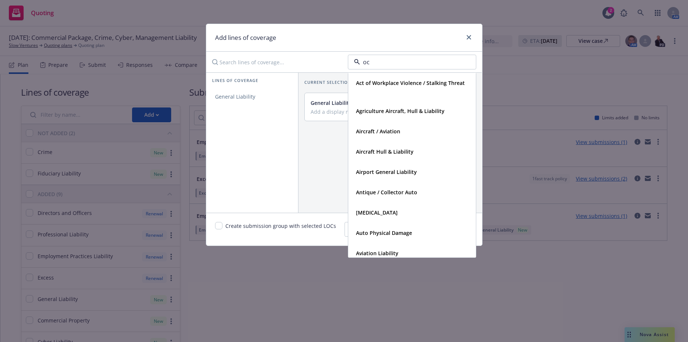
type input "o"
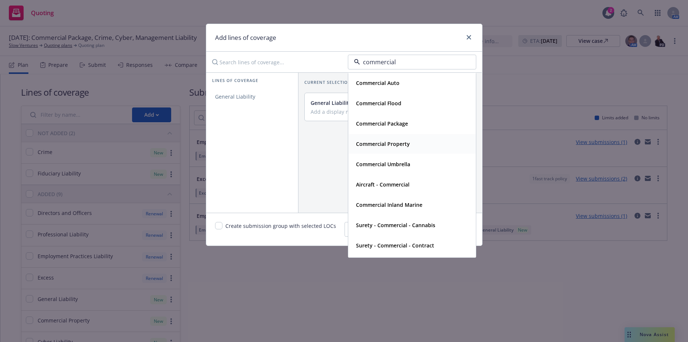
click at [385, 146] on strong "Commercial Property" at bounding box center [383, 143] width 54 height 7
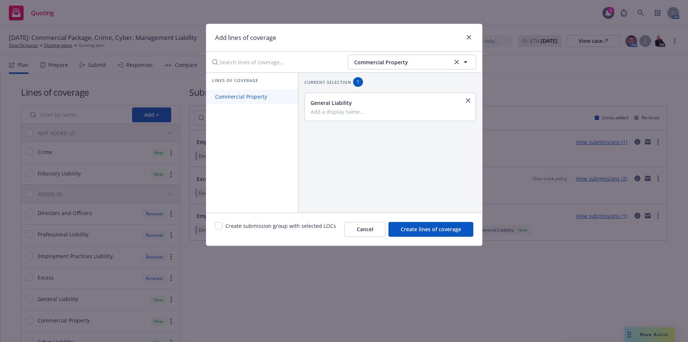
click at [273, 98] on span "Commercial Property" at bounding box center [241, 96] width 70 height 7
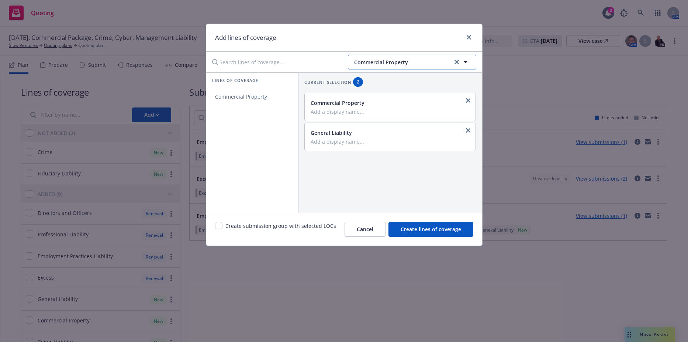
click at [401, 69] on button "Commercial Property" at bounding box center [412, 62] width 128 height 15
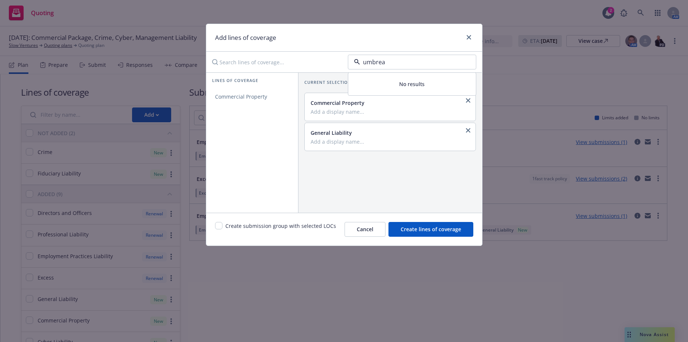
type input "umbre"
click at [386, 77] on div "Commercial Umbrella" at bounding box center [412, 83] width 127 height 20
click at [272, 99] on span "Commercial Umbrella" at bounding box center [242, 96] width 72 height 7
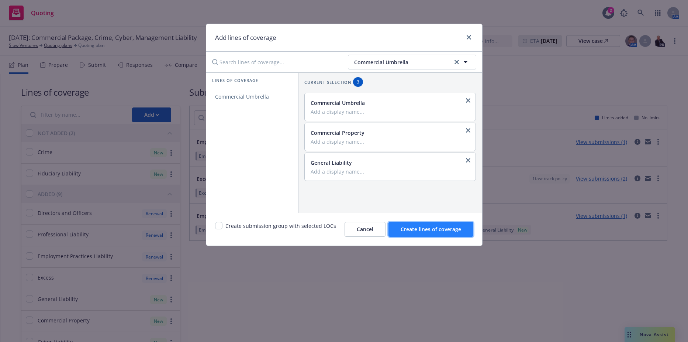
click at [437, 226] on span "Create lines of coverage" at bounding box center [431, 228] width 61 height 7
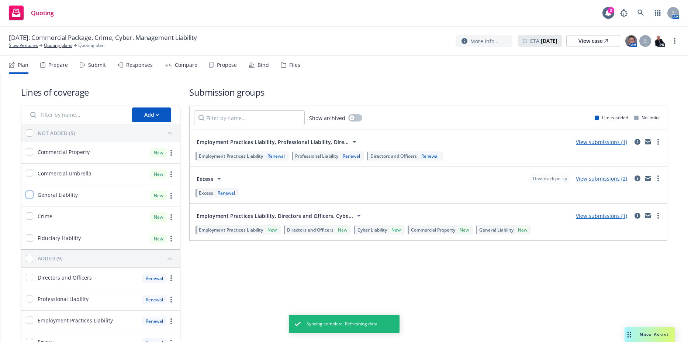
click at [30, 193] on input "checkbox" at bounding box center [29, 194] width 7 height 7
checkbox input "true"
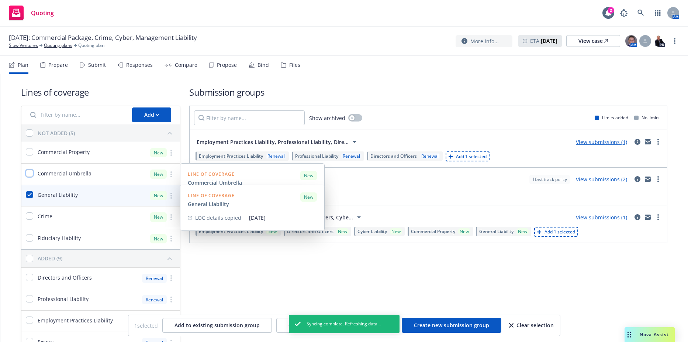
click at [31, 172] on input "checkbox" at bounding box center [29, 172] width 7 height 7
checkbox input "true"
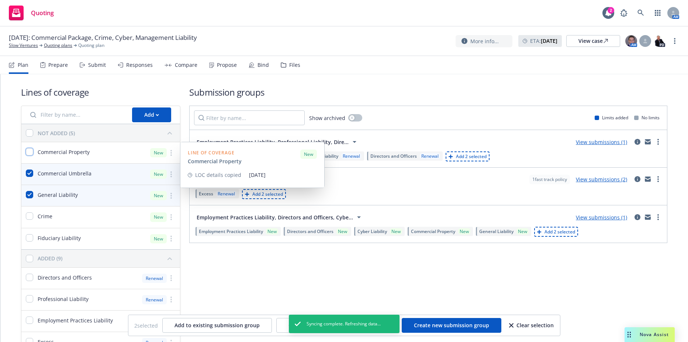
click at [28, 152] on input "checkbox" at bounding box center [29, 151] width 7 height 7
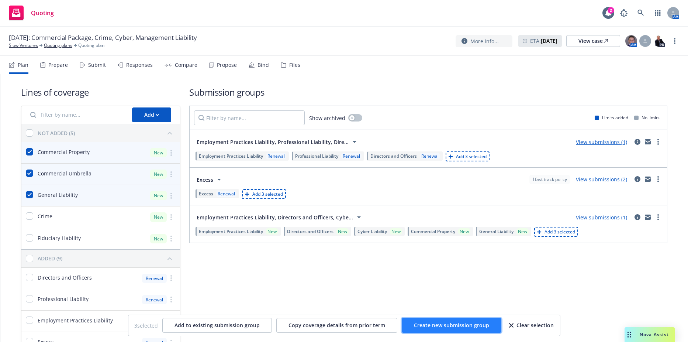
click at [429, 327] on span "Create new submission group" at bounding box center [451, 324] width 75 height 7
checkbox input "false"
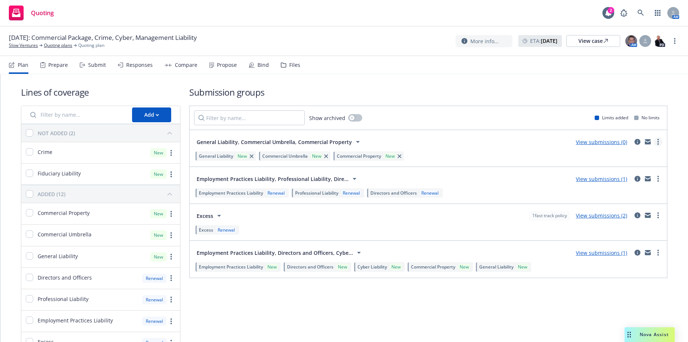
click at [655, 140] on link "more" at bounding box center [658, 141] width 9 height 9
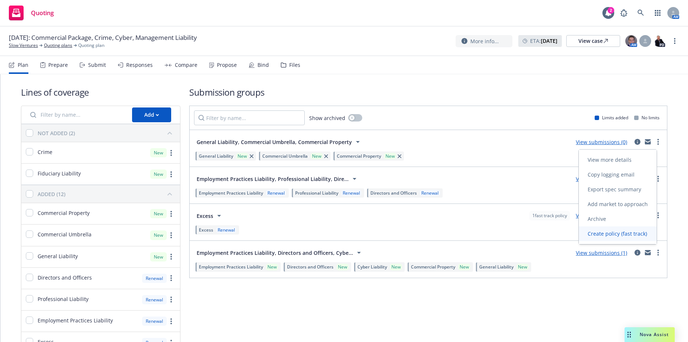
click at [611, 227] on link "Create policy (fast track)" at bounding box center [618, 233] width 78 height 15
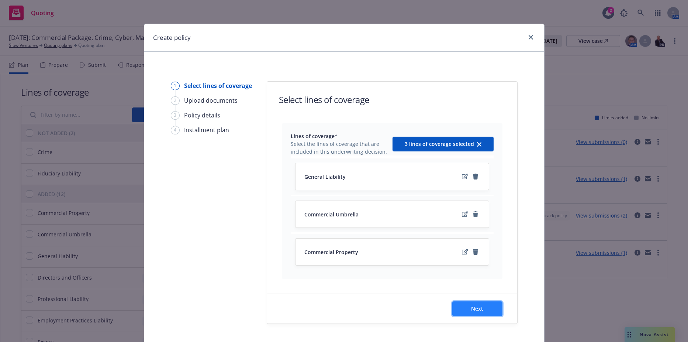
click at [471, 303] on button "Next" at bounding box center [477, 308] width 50 height 15
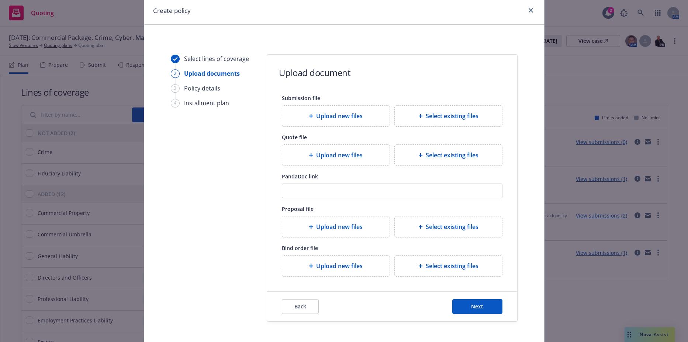
scroll to position [62, 0]
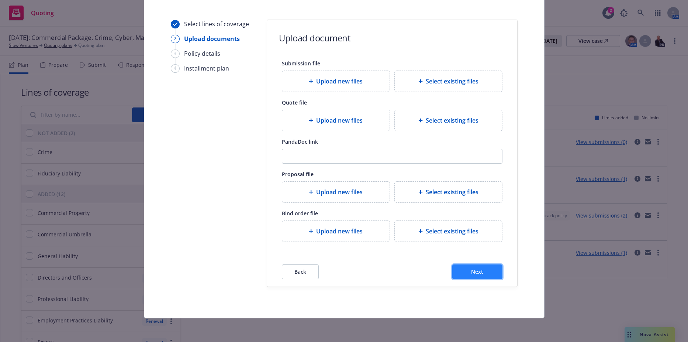
click at [471, 267] on button "Next" at bounding box center [477, 271] width 50 height 15
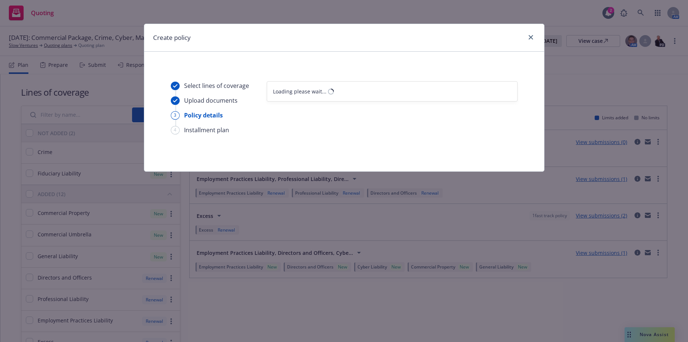
select select "12"
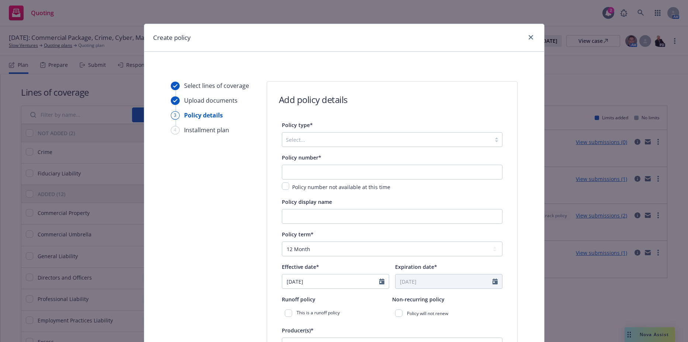
click at [331, 133] on div "Select..." at bounding box center [392, 139] width 221 height 15
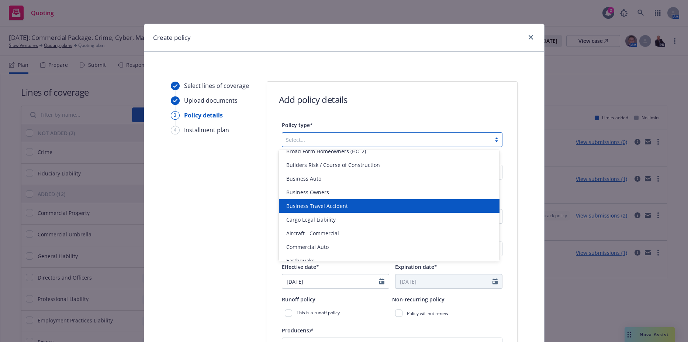
scroll to position [295, 0]
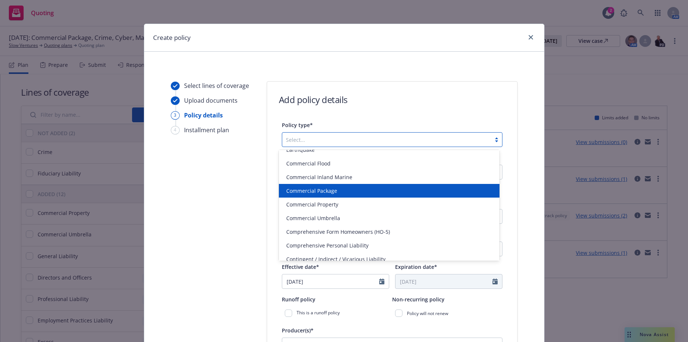
click at [333, 194] on span "Commercial Package" at bounding box center [311, 191] width 51 height 8
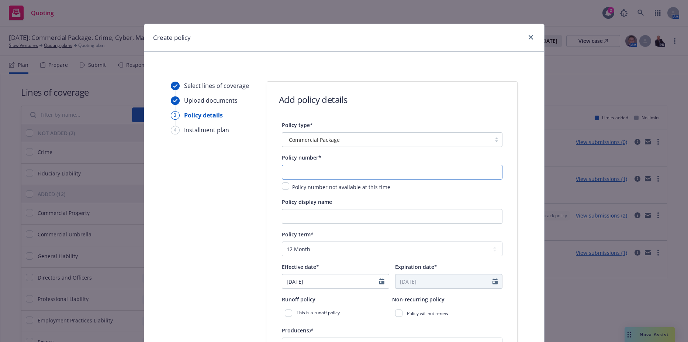
click at [326, 171] on input "text" at bounding box center [392, 172] width 221 height 15
paste input "OBF-H452949-06"
type input "OBF-H452949-06"
click at [310, 240] on div "Policy term* Select policy term 12 Month 6 Month 4 Month 3 Month 2 Month 1 Mont…" at bounding box center [392, 242] width 221 height 27
click at [311, 249] on select "Select policy term 12 Month 6 Month 4 Month 3 Month 2 Month 1 Month 36 Month (3…" at bounding box center [392, 248] width 221 height 15
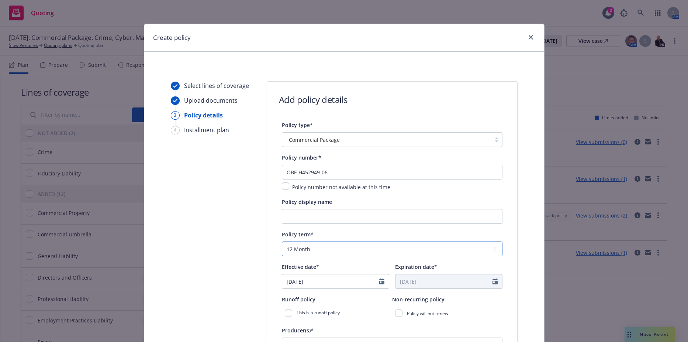
select select "other"
click at [282, 241] on select "Select policy term 12 Month 6 Month 4 Month 3 Month 2 Month 1 Month 36 Month (3…" at bounding box center [392, 248] width 221 height 15
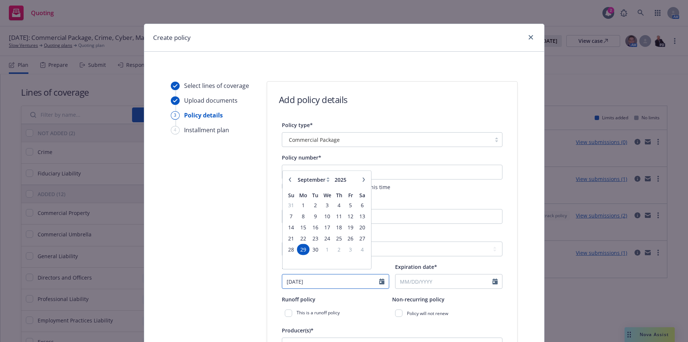
click at [332, 286] on input "09/29/2025" at bounding box center [330, 281] width 97 height 14
click at [288, 182] on icon "button" at bounding box center [290, 183] width 4 height 4
select select "8"
click at [328, 252] on span "27" at bounding box center [327, 252] width 11 height 9
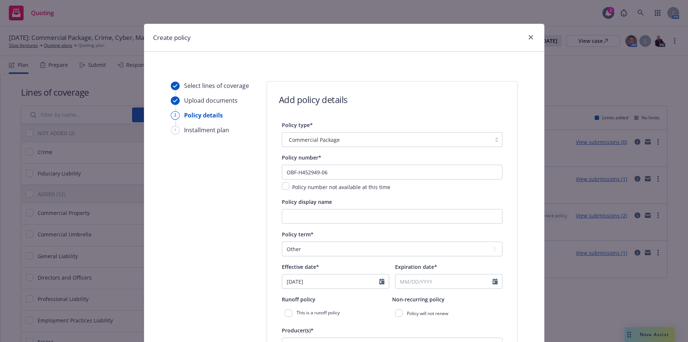
type input "08/27/2025"
click at [427, 275] on input "Expiration date*" at bounding box center [443, 281] width 97 height 14
select select "9"
click at [450, 207] on span "4" at bounding box center [452, 208] width 10 height 9
type input "09/04/2025"
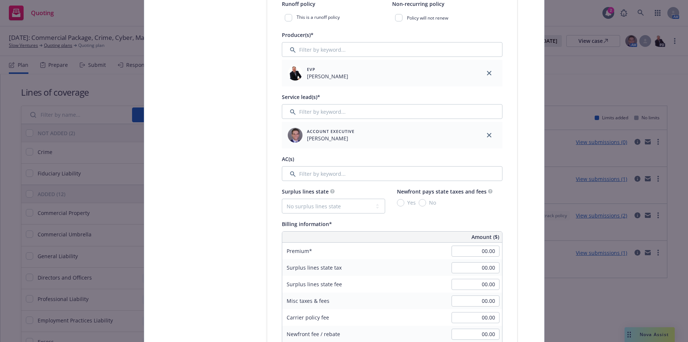
scroll to position [369, 0]
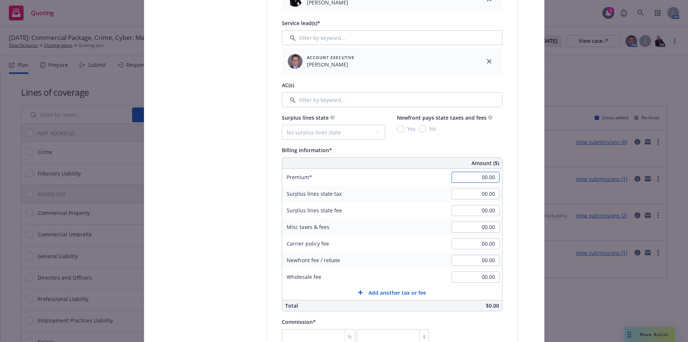
click at [466, 178] on input "00.00" at bounding box center [476, 177] width 48 height 11
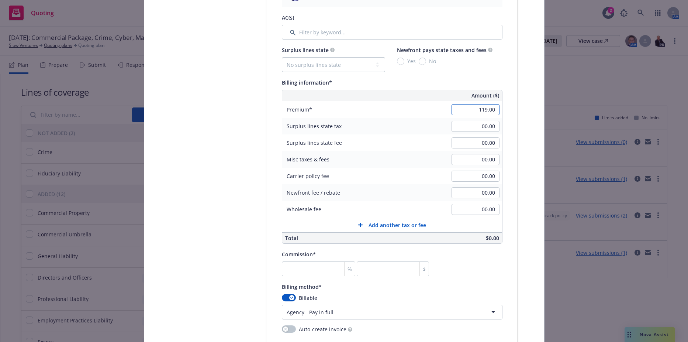
scroll to position [443, 0]
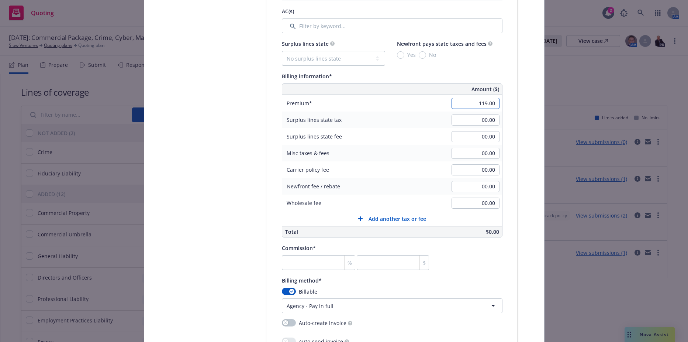
type input "119.00"
click at [315, 261] on input "number" at bounding box center [319, 262] width 74 height 15
type input "1"
type input "1.19"
type input "15"
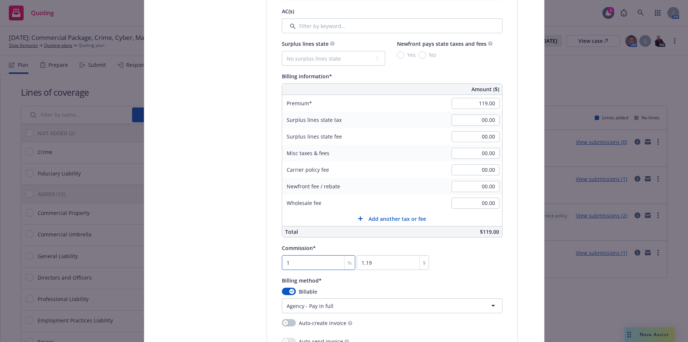
type input "17.85"
type input "15"
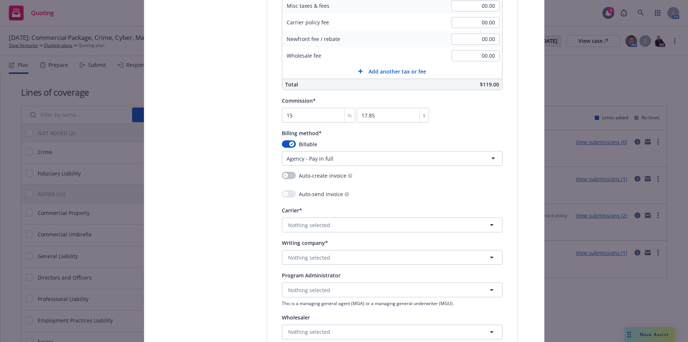
scroll to position [590, 0]
click at [316, 230] on button "Nothing selected" at bounding box center [392, 224] width 221 height 15
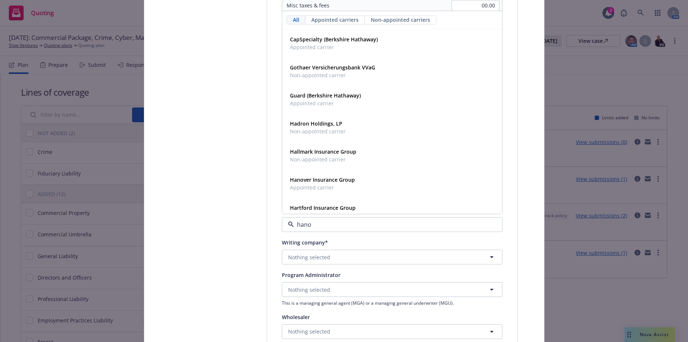
type input "hanov"
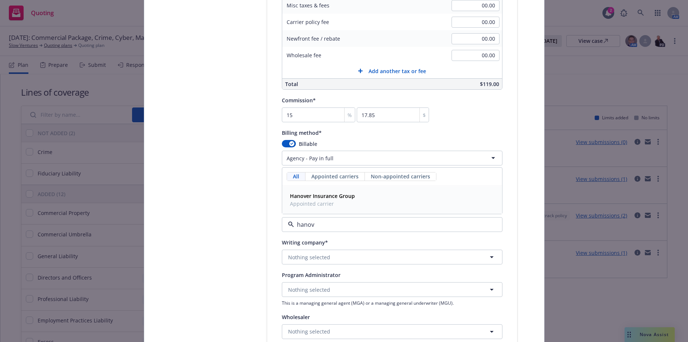
click at [341, 197] on strong "Hanover Insurance Group" at bounding box center [322, 195] width 65 height 7
click at [319, 259] on span "Nothing selected" at bounding box center [309, 257] width 42 height 8
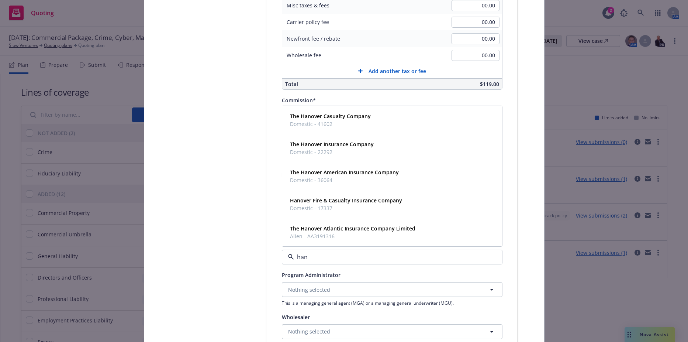
type input "hano"
click at [327, 147] on strong "The Hanover Insurance Company" at bounding box center [332, 144] width 84 height 7
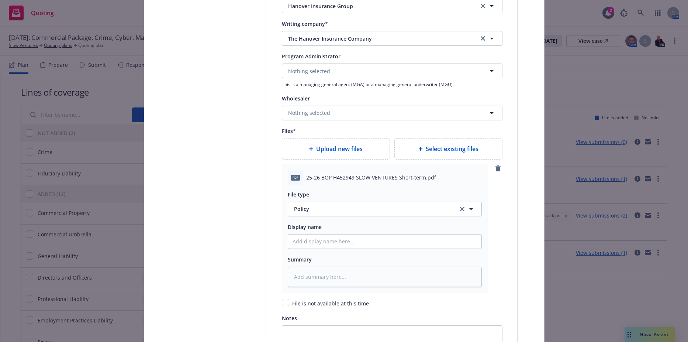
scroll to position [812, 0]
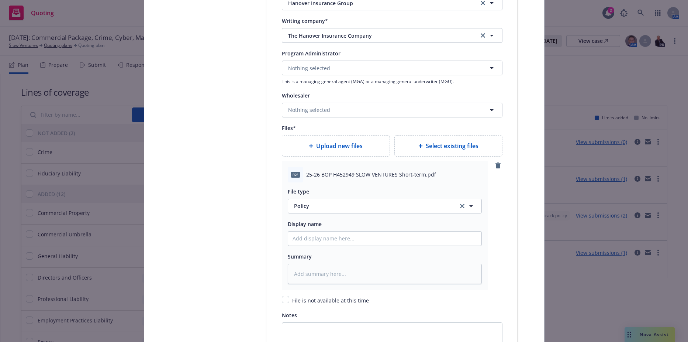
click at [301, 173] on div "pdf 25-26 BOP H452949 SLOW VENTURES Short-term.pdf" at bounding box center [385, 174] width 194 height 15
drag, startPoint x: 304, startPoint y: 174, endPoint x: 329, endPoint y: 174, distance: 24.7
click at [329, 174] on span "25-26 BOP H452949 SLOW VENTURES Short-term.pdf" at bounding box center [371, 174] width 130 height 8
drag, startPoint x: 329, startPoint y: 174, endPoint x: 323, endPoint y: 174, distance: 5.9
copy span "25-26 BOP"
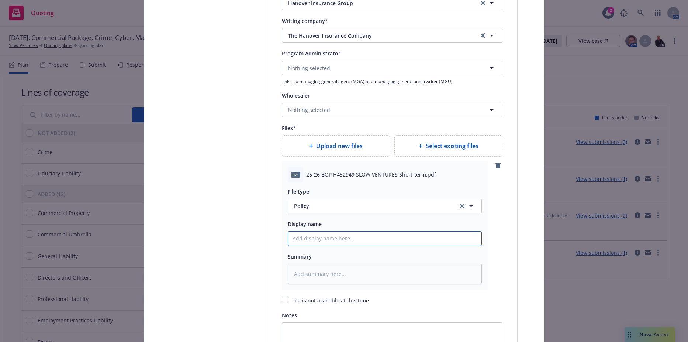
click at [339, 241] on input "Policy display name" at bounding box center [384, 238] width 193 height 14
paste input "25-26 BOP"
type textarea "x"
type input "25-26 BOP"
click at [349, 235] on input "25-26 BOP" at bounding box center [384, 238] width 193 height 14
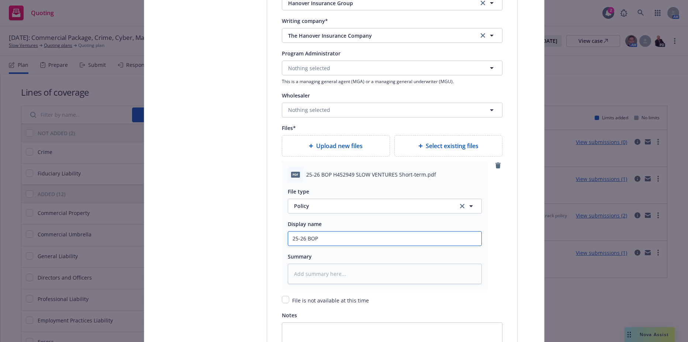
type textarea "x"
type input "25-26 BOP P"
type textarea "x"
type input "25-26 BOP Pol"
type textarea "x"
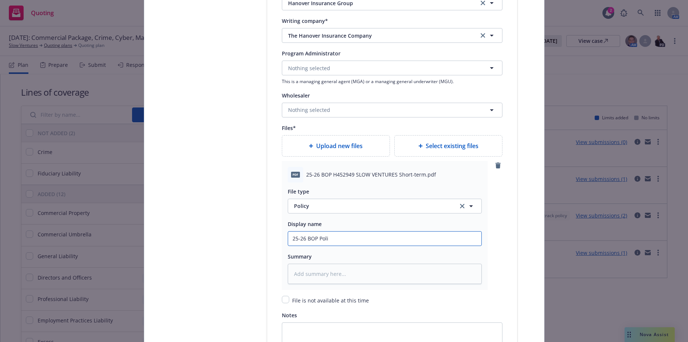
type input "25-26 BOP Polic"
type textarea "x"
type input "25-26 BOP Policy"
click at [350, 229] on div "Display name 25-26 BOP Policy" at bounding box center [385, 232] width 194 height 27
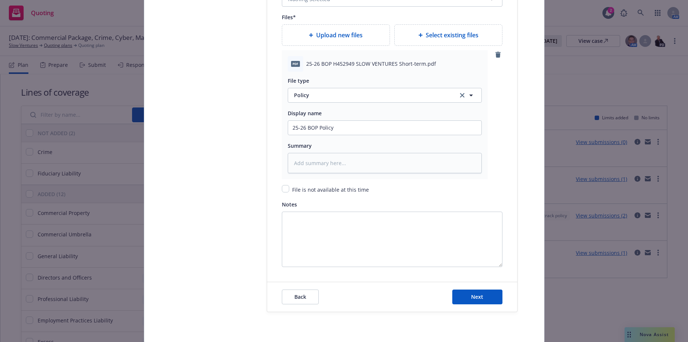
scroll to position [947, 0]
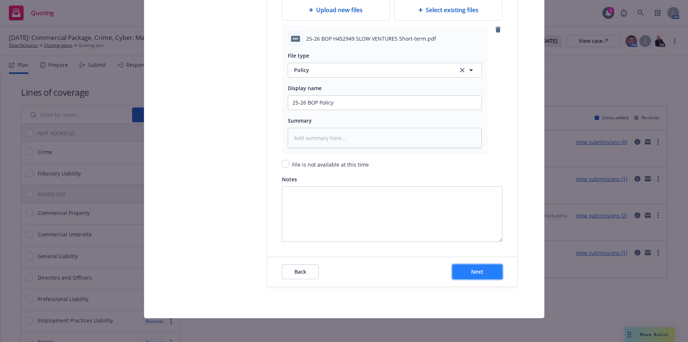
click at [469, 275] on button "Next" at bounding box center [477, 271] width 50 height 15
type textarea "x"
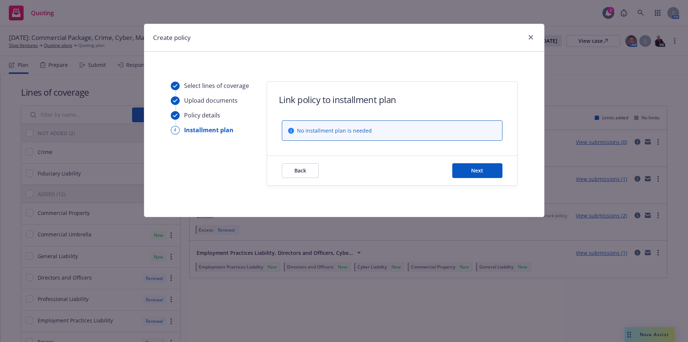
scroll to position [0, 0]
click at [462, 167] on button "Next" at bounding box center [477, 170] width 50 height 15
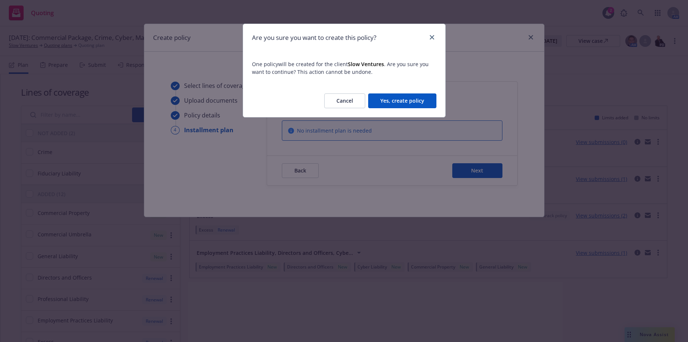
click at [408, 100] on button "Yes, create policy" at bounding box center [402, 100] width 68 height 15
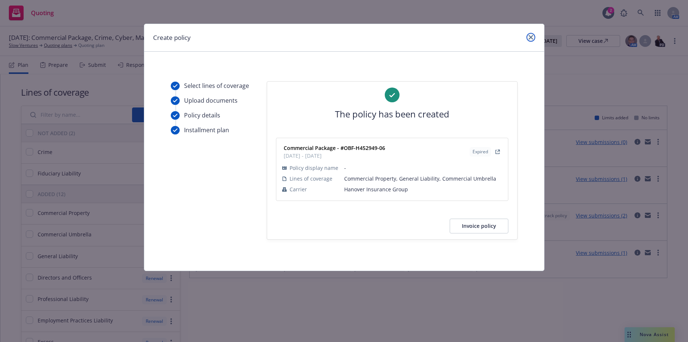
click at [529, 37] on icon "close" at bounding box center [531, 37] width 4 height 4
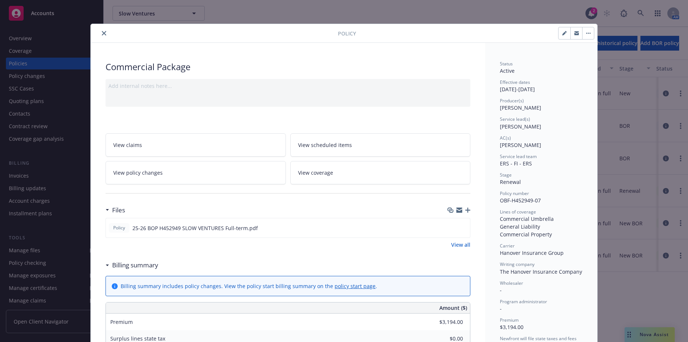
click at [105, 35] on button "close" at bounding box center [104, 33] width 9 height 9
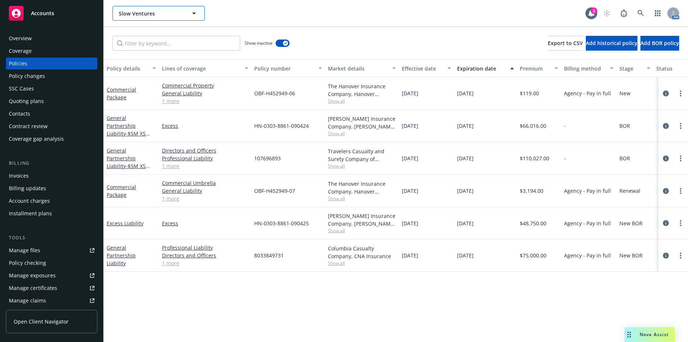
click at [150, 18] on button "Slow Ventures" at bounding box center [159, 13] width 92 height 15
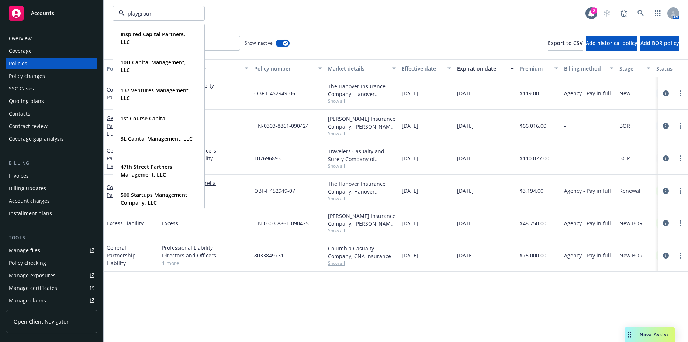
type input "playground"
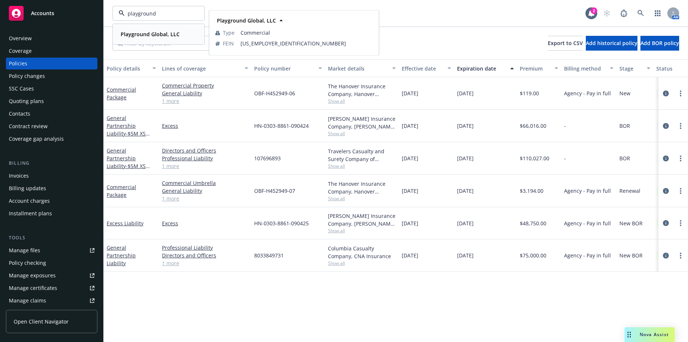
click at [141, 36] on strong "Playground Global, LLC" at bounding box center [150, 34] width 59 height 7
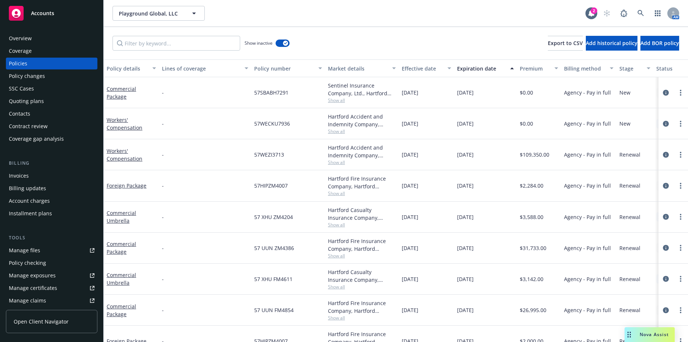
click at [33, 162] on div "Billing" at bounding box center [51, 162] width 91 height 7
click at [33, 168] on div "Billing Invoices Billing updates Account charges Installment plans" at bounding box center [51, 189] width 91 height 60
click at [29, 179] on div "Invoices" at bounding box center [52, 176] width 86 height 12
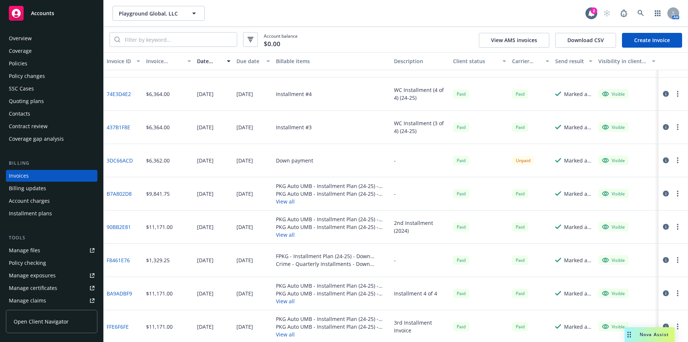
scroll to position [260, 0]
click at [237, 58] on div "Due date" at bounding box center [248, 61] width 25 height 8
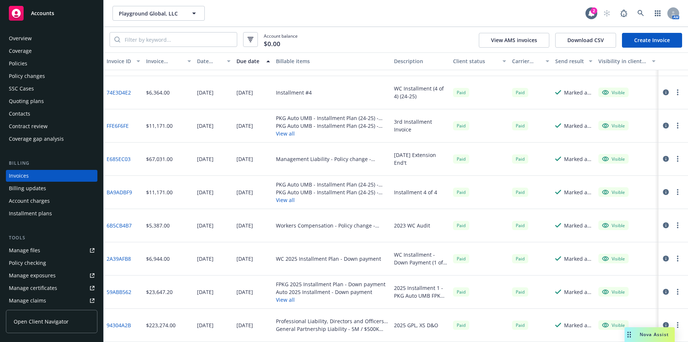
click at [276, 301] on button "View all" at bounding box center [331, 299] width 110 height 8
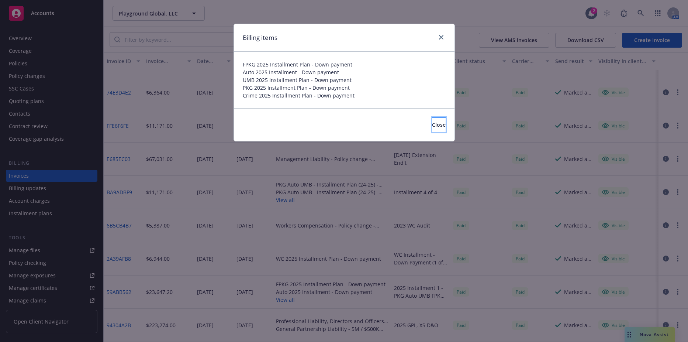
click at [432, 129] on button "Close" at bounding box center [439, 124] width 14 height 15
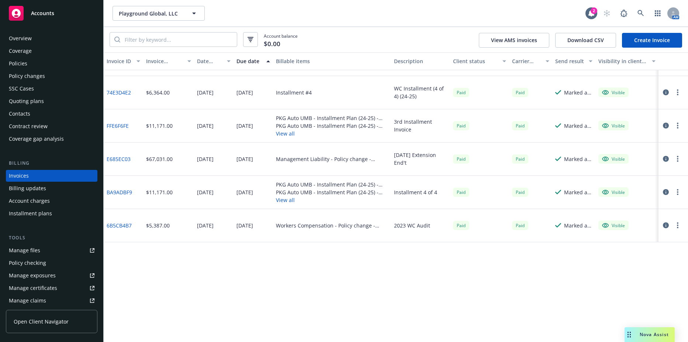
scroll to position [38, 0]
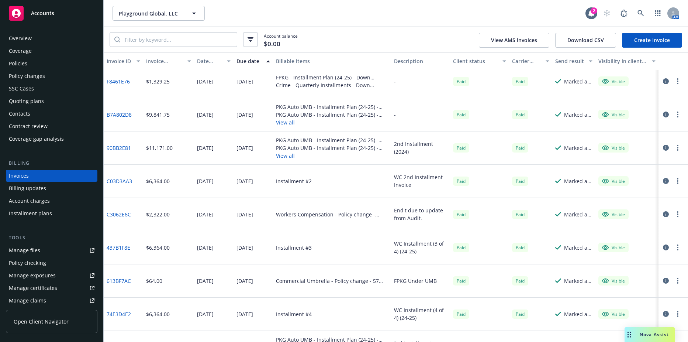
click at [33, 213] on div "Installment plans" at bounding box center [30, 213] width 43 height 12
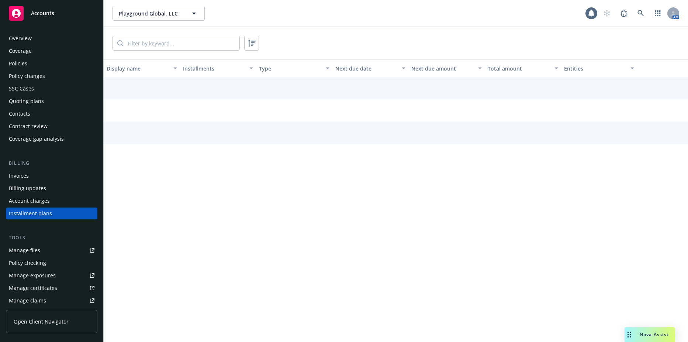
scroll to position [31, 0]
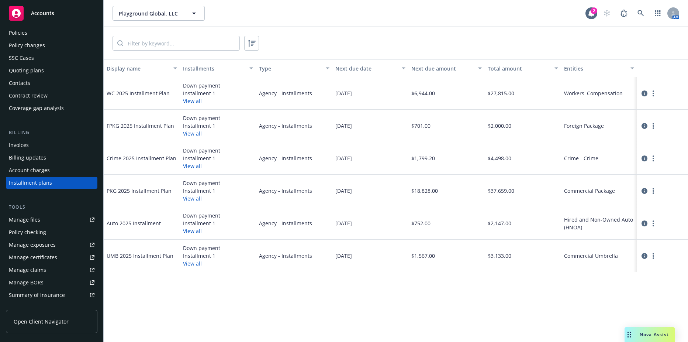
click at [198, 136] on button "View all" at bounding box center [192, 133] width 19 height 8
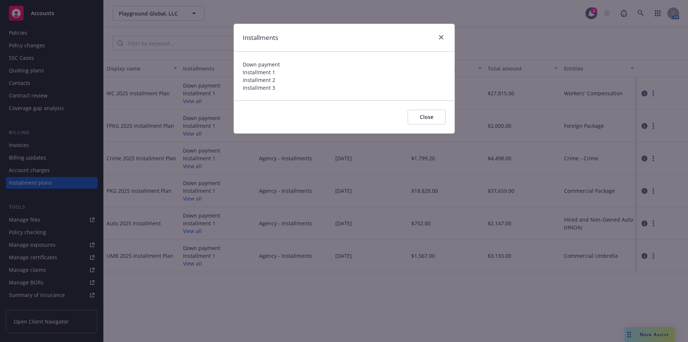
click at [442, 120] on button "Close" at bounding box center [427, 117] width 38 height 15
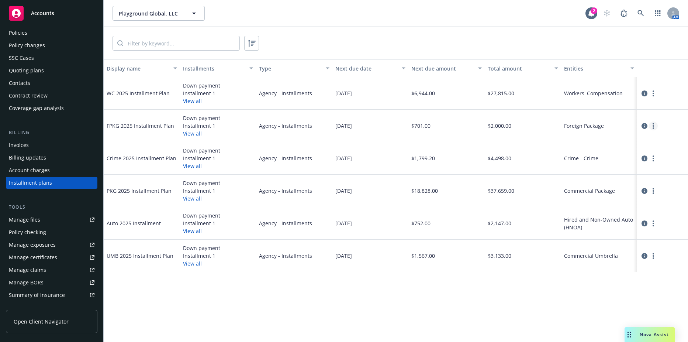
click at [657, 127] on link "more" at bounding box center [653, 125] width 9 height 9
click at [188, 186] on div "Down payment" at bounding box center [201, 183] width 37 height 8
click at [184, 205] on div "Down payment Installment 1 View all" at bounding box center [218, 190] width 76 height 32
click at [189, 199] on button "View all" at bounding box center [192, 198] width 19 height 8
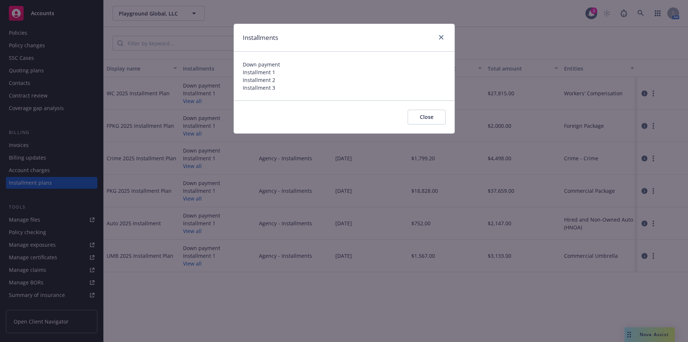
click at [125, 123] on div "Installments Down payment Installment 1 Installment 2 Installment 3 Close" at bounding box center [344, 171] width 688 height 342
click at [32, 143] on div "Installments Down payment Installment 1 Installment 2 Installment 3 Close" at bounding box center [344, 171] width 688 height 342
click at [409, 117] on button "Close" at bounding box center [427, 117] width 38 height 15
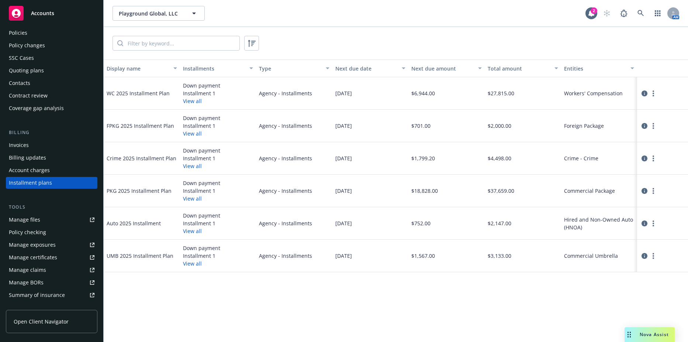
click at [25, 145] on div "Invoices" at bounding box center [19, 145] width 20 height 12
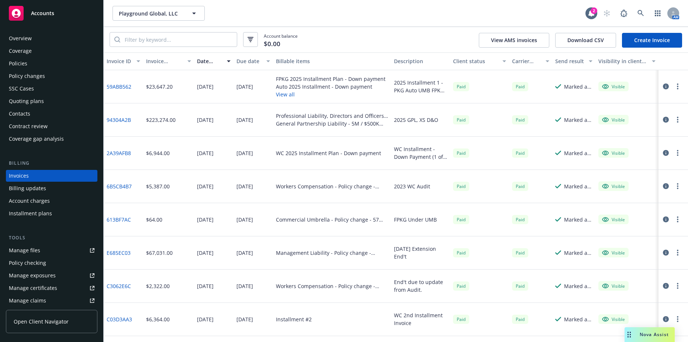
click at [631, 43] on link "Create Invoice" at bounding box center [652, 40] width 60 height 15
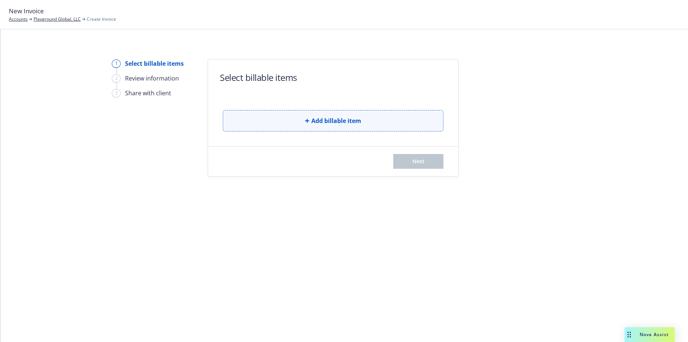
click at [263, 115] on button "Add billable item" at bounding box center [333, 120] width 221 height 21
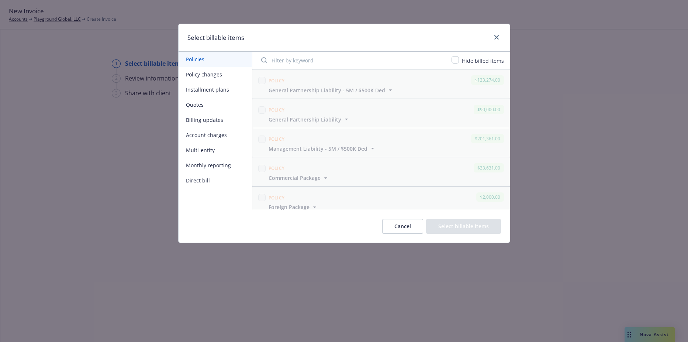
click at [203, 86] on button "Installment plans" at bounding box center [215, 89] width 73 height 15
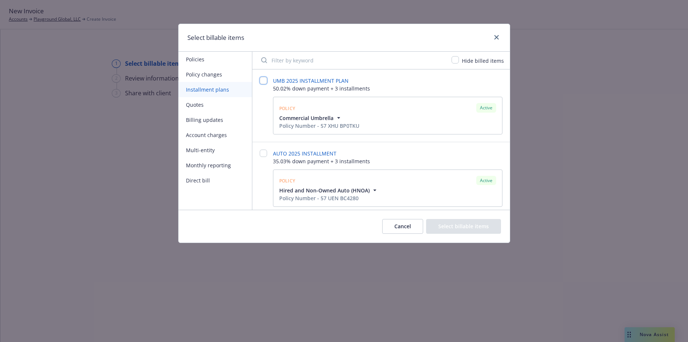
click at [266, 83] on input "checkbox" at bounding box center [263, 80] width 7 height 7
checkbox input "false"
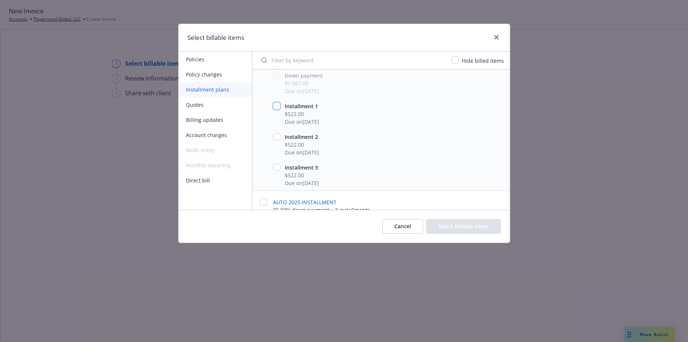
click at [276, 105] on input "checkbox" at bounding box center [276, 105] width 7 height 7
checkbox input "true"
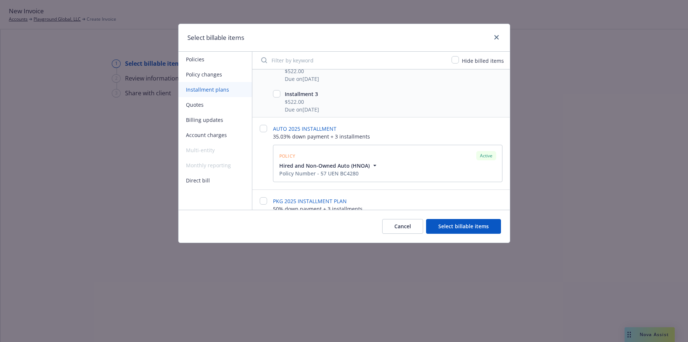
scroll to position [148, 0]
click at [266, 131] on input "checkbox" at bounding box center [263, 127] width 7 height 7
checkbox input "false"
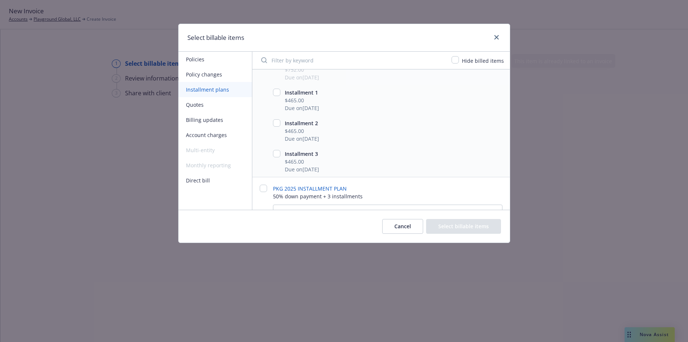
scroll to position [295, 0]
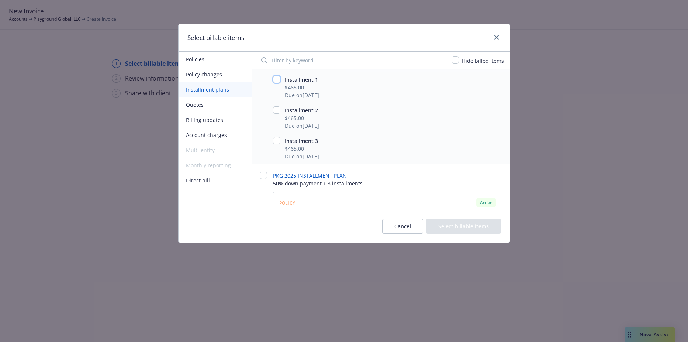
click at [275, 81] on input "checkbox" at bounding box center [276, 79] width 7 height 7
checkbox input "true"
click at [266, 174] on input "checkbox" at bounding box center [263, 175] width 7 height 7
checkbox input "false"
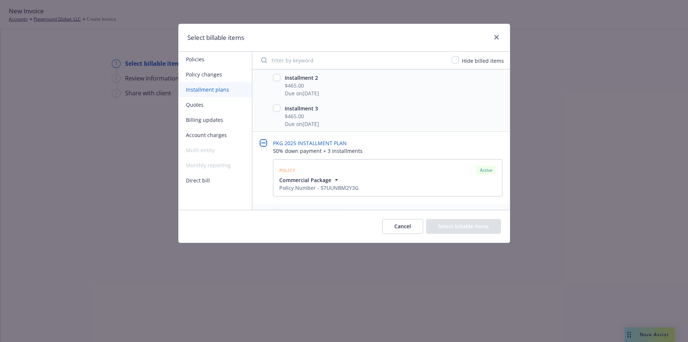
scroll to position [406, 0]
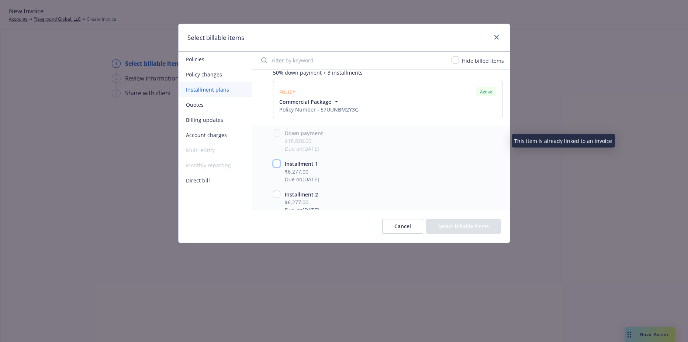
click at [279, 162] on input "checkbox" at bounding box center [276, 163] width 7 height 7
checkbox input "true"
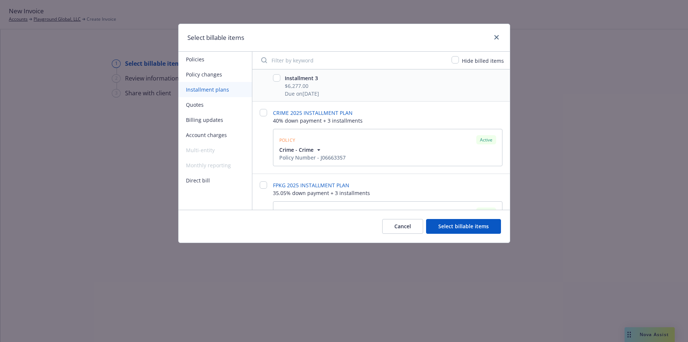
scroll to position [553, 0]
click at [266, 112] on input "checkbox" at bounding box center [263, 111] width 7 height 7
checkbox input "false"
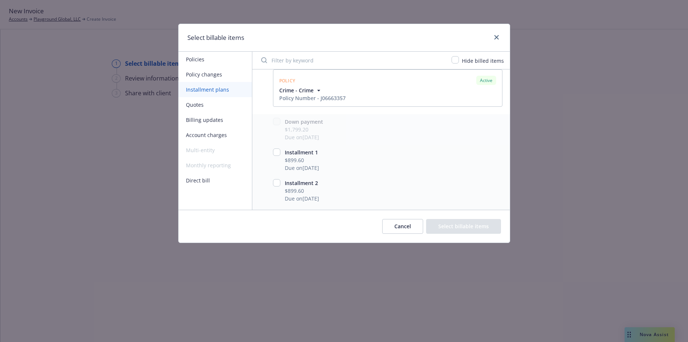
scroll to position [627, 0]
click at [276, 138] on input "checkbox" at bounding box center [276, 136] width 7 height 7
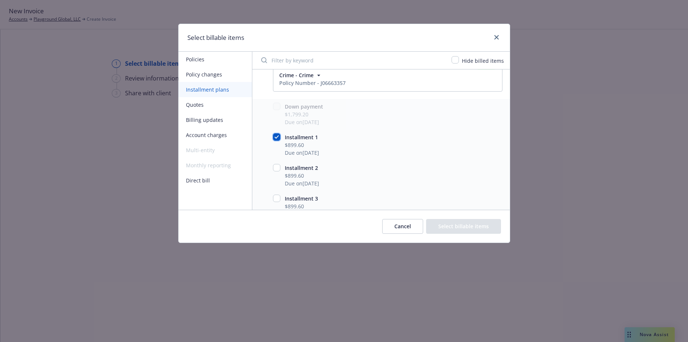
checkbox input "true"
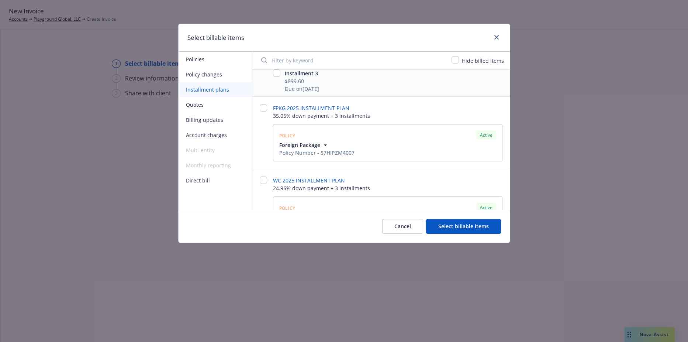
scroll to position [775, 0]
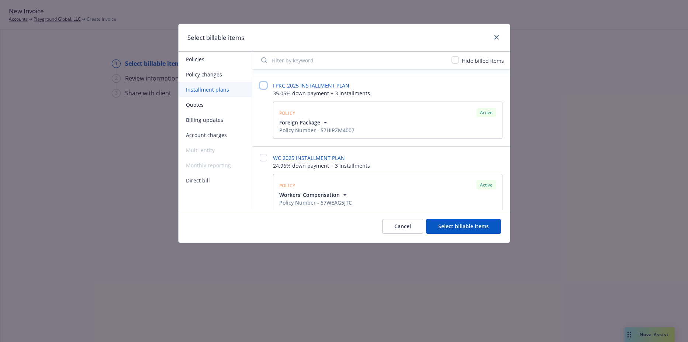
click at [266, 86] on input "checkbox" at bounding box center [263, 85] width 7 height 7
checkbox input "false"
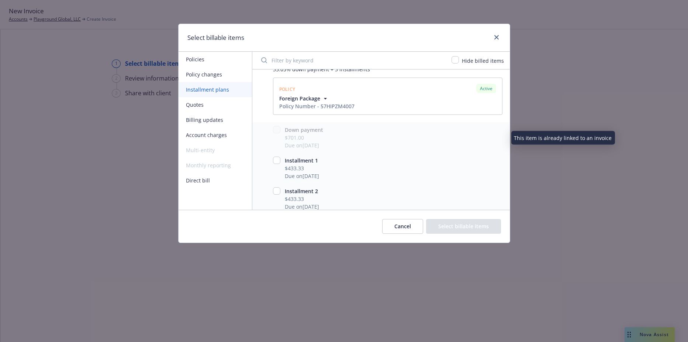
scroll to position [812, 0]
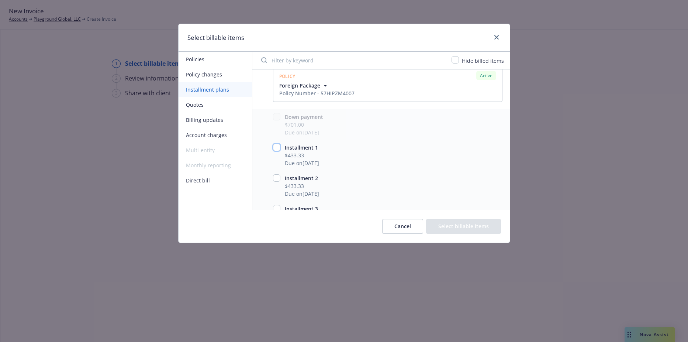
click at [276, 149] on input "checkbox" at bounding box center [276, 147] width 7 height 7
checkbox input "true"
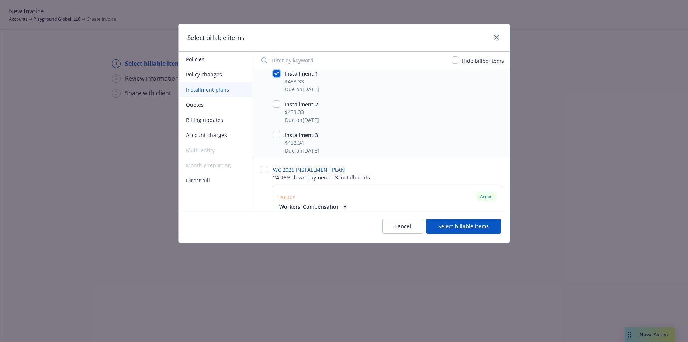
scroll to position [906, 0]
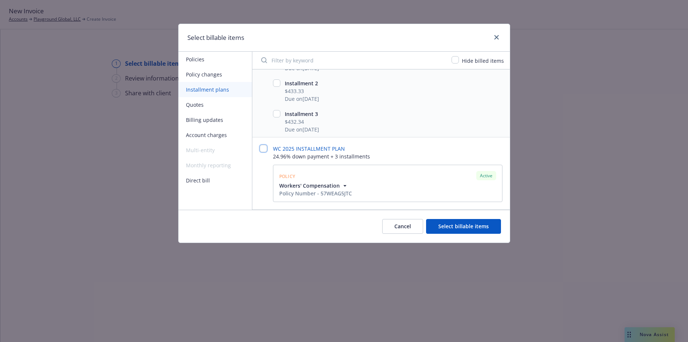
click at [264, 149] on input "checkbox" at bounding box center [263, 148] width 7 height 7
checkbox input "false"
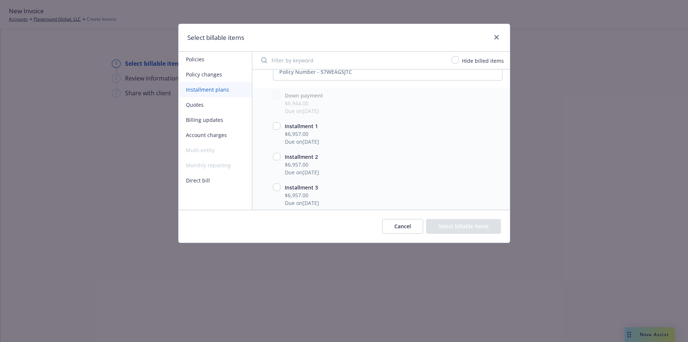
scroll to position [1029, 0]
click at [276, 122] on input "checkbox" at bounding box center [276, 124] width 7 height 7
checkbox input "true"
click at [277, 124] on input "checkbox" at bounding box center [276, 124] width 7 height 7
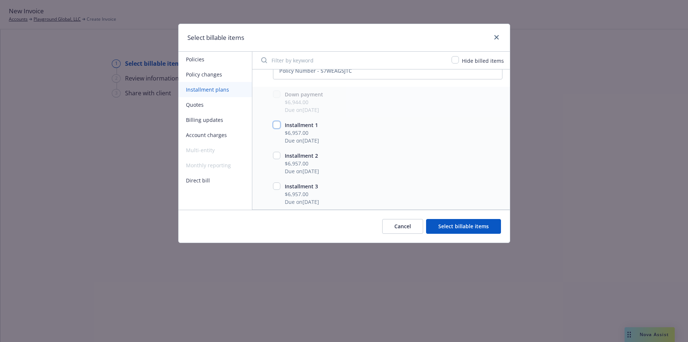
checkbox input "false"
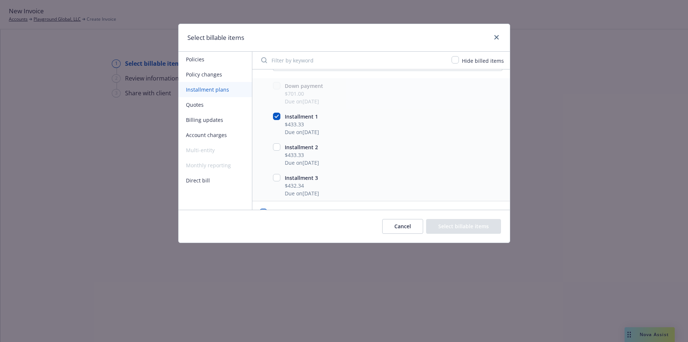
scroll to position [881, 0]
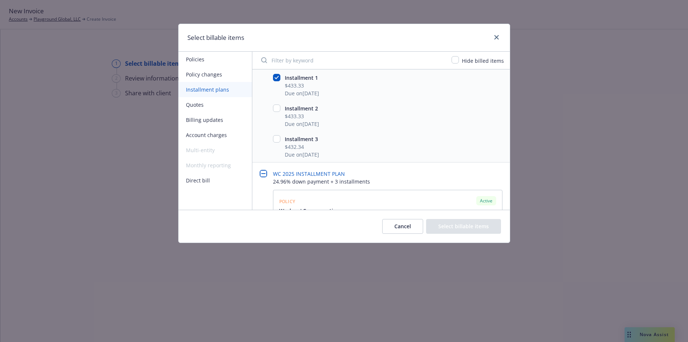
click at [263, 171] on input "checkbox" at bounding box center [263, 173] width 7 height 7
checkbox input "false"
click at [478, 226] on button "Select billable items" at bounding box center [463, 226] width 75 height 15
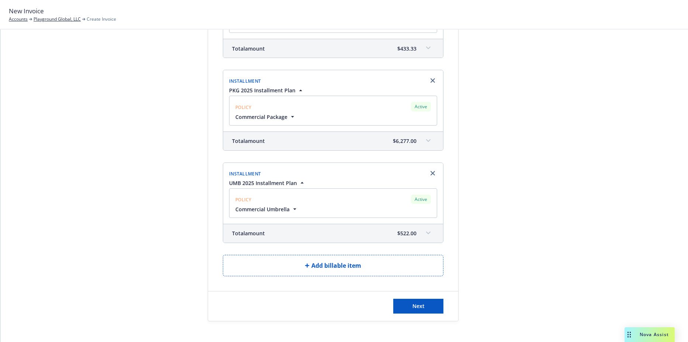
scroll to position [314, 0]
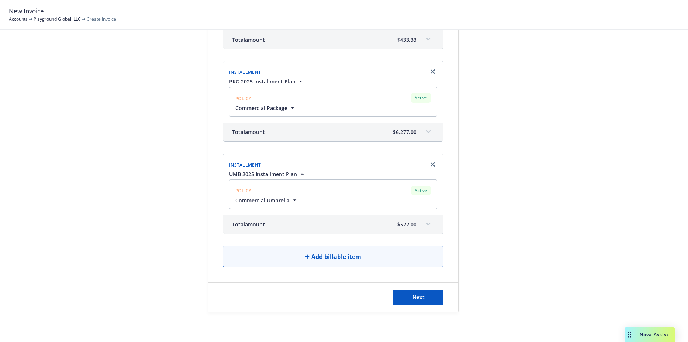
click at [336, 251] on button "Add billable item" at bounding box center [333, 256] width 221 height 21
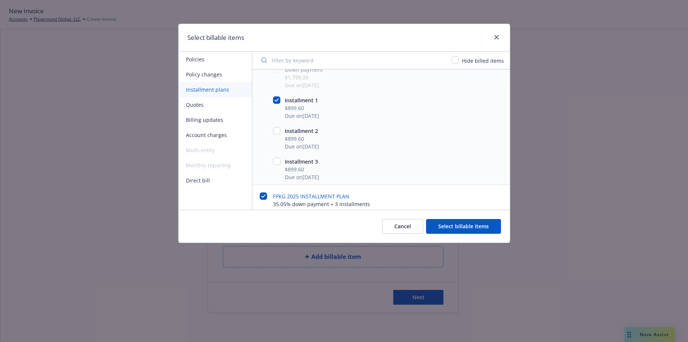
scroll to position [906, 0]
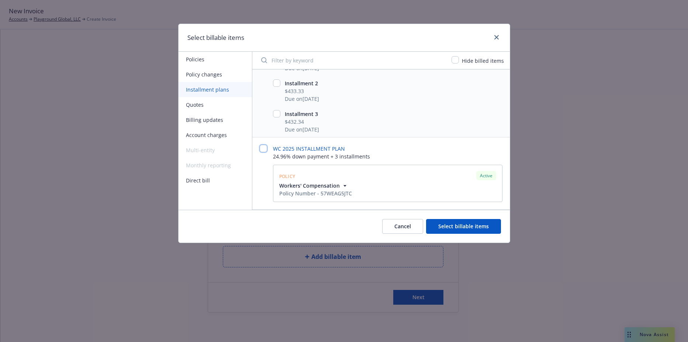
click at [260, 149] on input "checkbox" at bounding box center [263, 148] width 7 height 7
checkbox input "false"
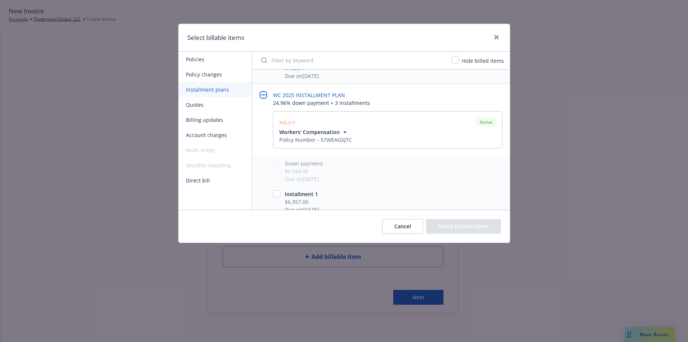
scroll to position [1029, 0]
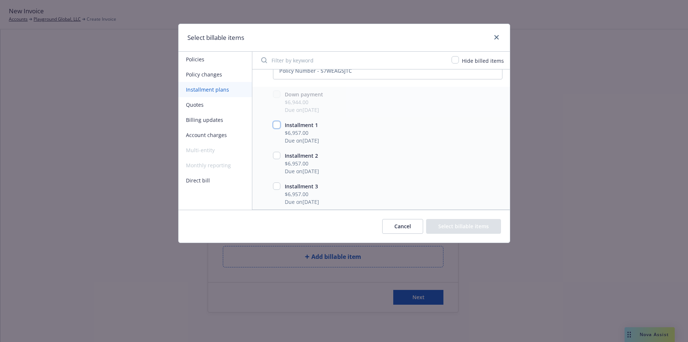
click at [277, 128] on input "checkbox" at bounding box center [276, 124] width 7 height 7
checkbox input "true"
click at [277, 155] on input "checkbox" at bounding box center [276, 155] width 7 height 7
checkbox input "true"
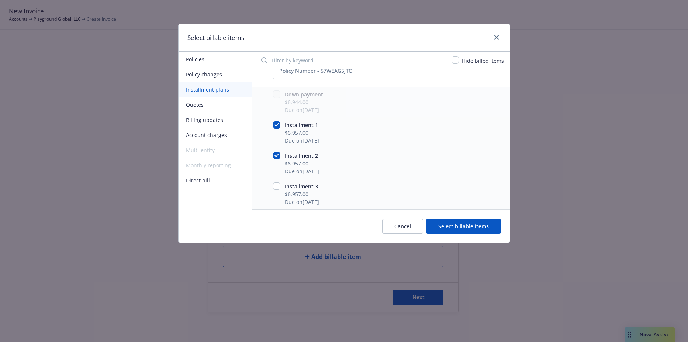
click at [464, 231] on button "Select billable items" at bounding box center [463, 226] width 75 height 15
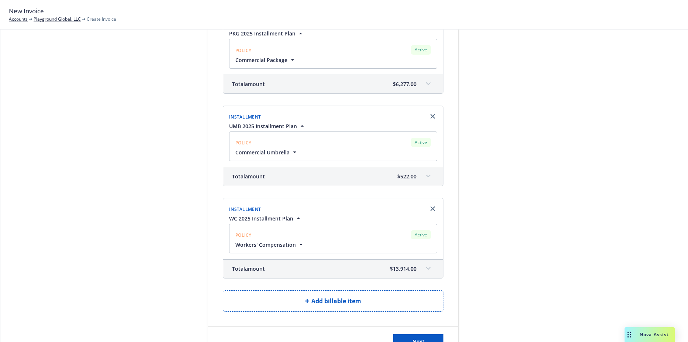
scroll to position [406, 0]
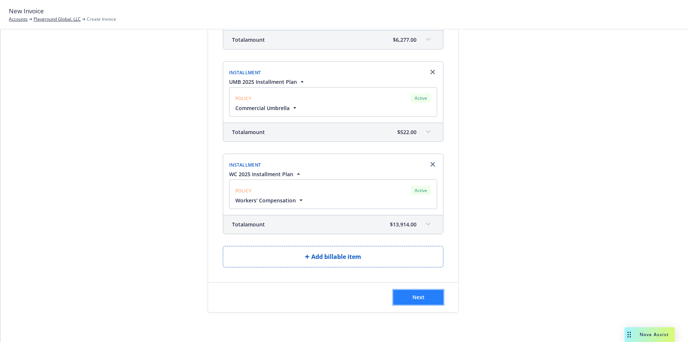
click at [432, 301] on button "Next" at bounding box center [418, 297] width 50 height 15
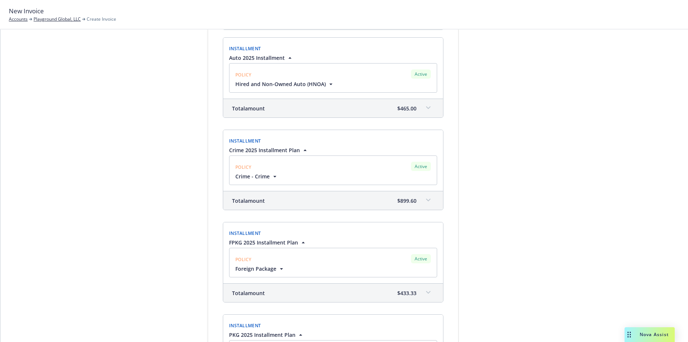
scroll to position [0, 0]
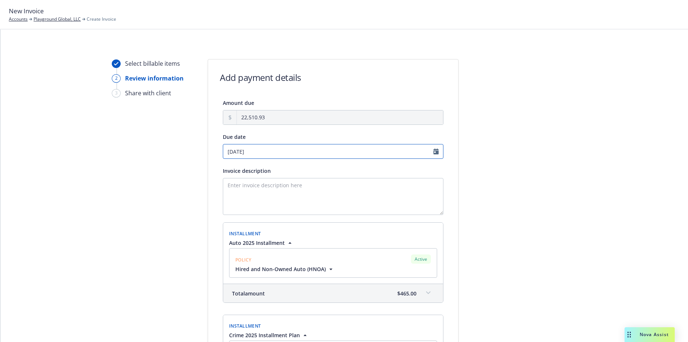
click at [273, 155] on input "[DATE]" at bounding box center [333, 151] width 221 height 15
select select "October"
select select "2025"
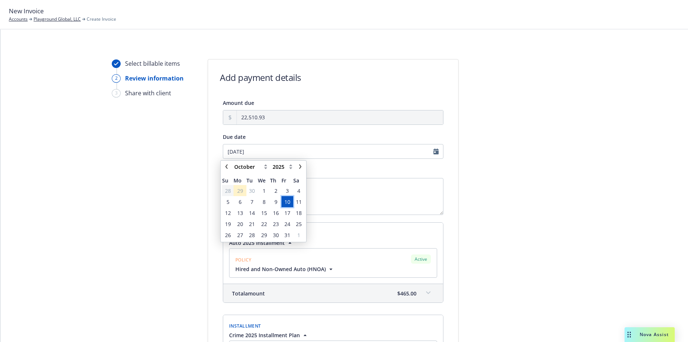
click at [290, 201] on span "10" at bounding box center [287, 202] width 6 height 8
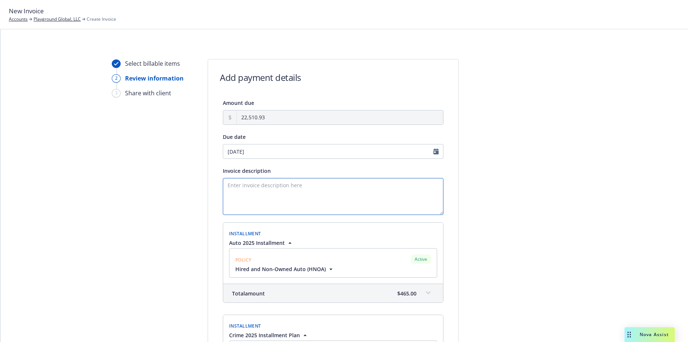
click at [283, 196] on textarea "Invoice description" at bounding box center [333, 196] width 221 height 37
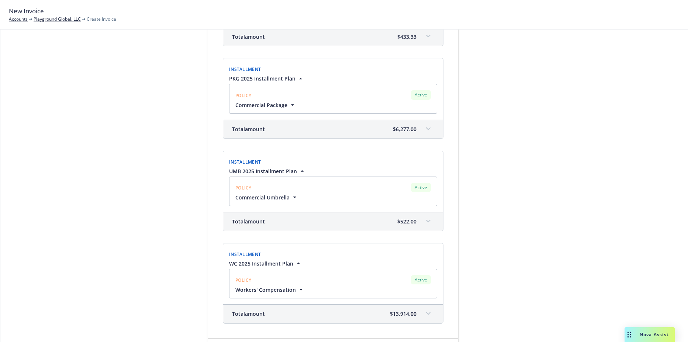
scroll to position [497, 0]
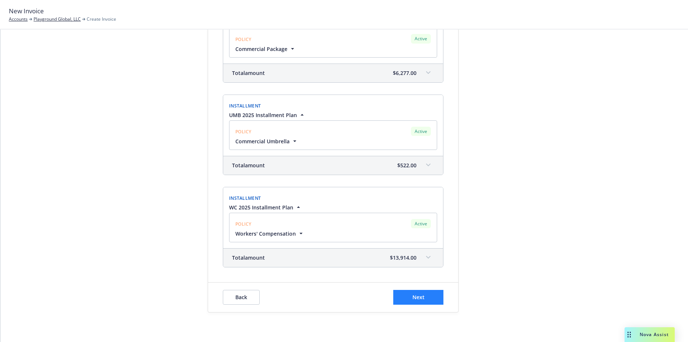
type textarea "2025 Auto, Crime, PKG, UMB, FPKG 2025 WC Inst. 1 and 2"
click at [421, 292] on button "Next" at bounding box center [418, 297] width 50 height 15
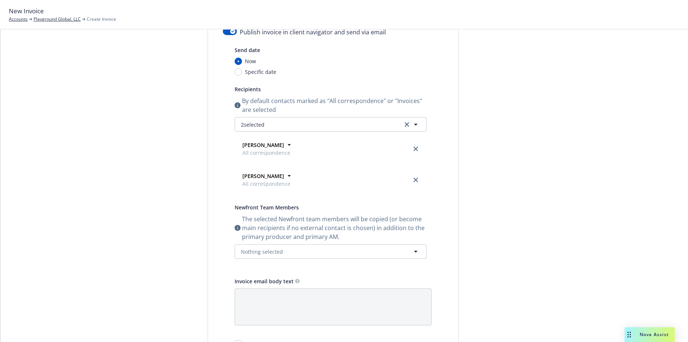
scroll to position [0, 0]
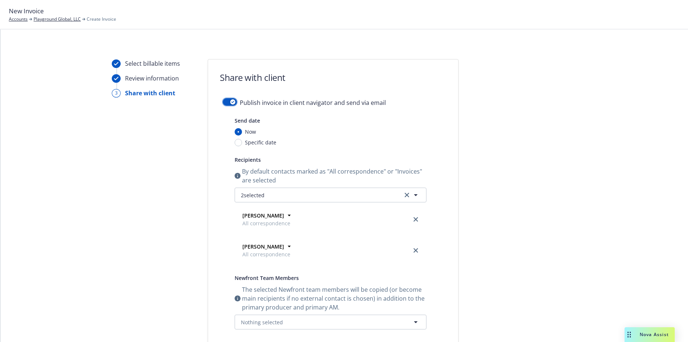
click at [231, 103] on div "button" at bounding box center [232, 101] width 5 height 5
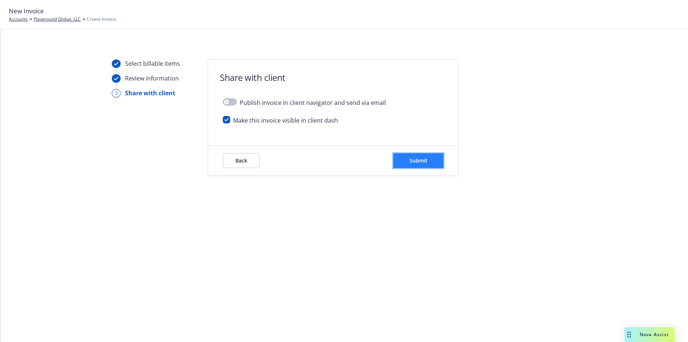
click at [432, 161] on button "Submit" at bounding box center [418, 160] width 50 height 15
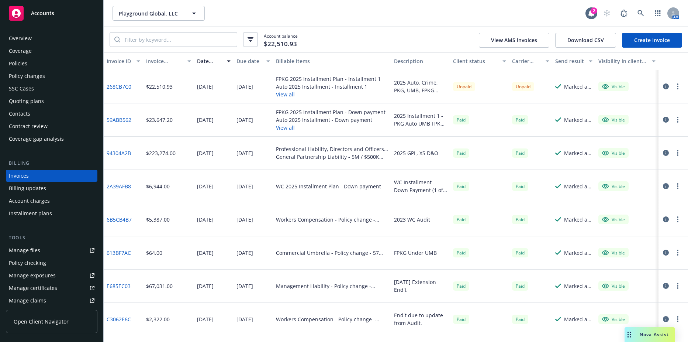
click at [121, 88] on link "268CB7C0" at bounding box center [119, 87] width 25 height 8
click at [186, 11] on button "Playground Global, LLC" at bounding box center [159, 13] width 92 height 15
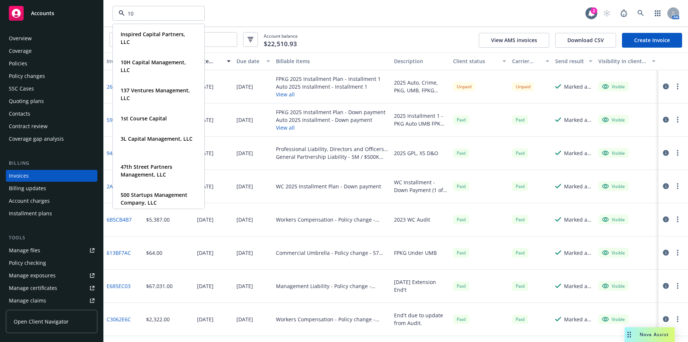
type input "10h"
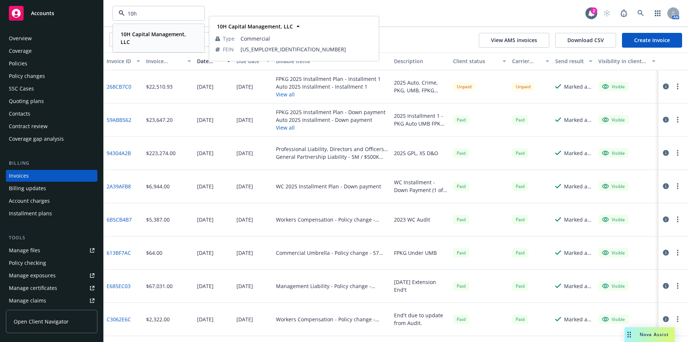
click at [149, 35] on strong "10H Capital Management, LLC" at bounding box center [153, 38] width 65 height 15
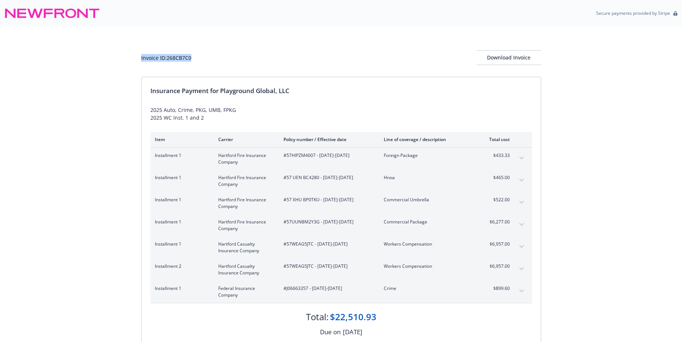
drag, startPoint x: 200, startPoint y: 55, endPoint x: 135, endPoint y: 54, distance: 64.6
click at [135, 54] on div "Invoice ID: 268CB7C0 Download Invoice Insurance Payment for Playground Global, …" at bounding box center [341, 198] width 682 height 342
drag, startPoint x: 135, startPoint y: 54, endPoint x: 167, endPoint y: 61, distance: 33.1
copy div "Invoice ID: 268CB7C0"
click at [520, 53] on div "Download Invoice" at bounding box center [509, 58] width 65 height 14
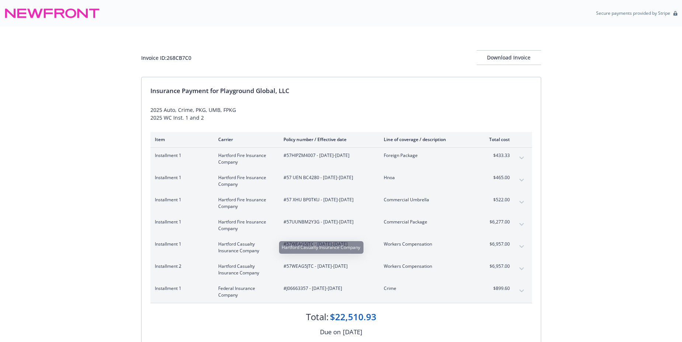
click at [305, 243] on span "#57WEAG5JTC - [DATE]-[DATE]" at bounding box center [328, 244] width 89 height 7
copy span "57WEAG5JTC"
click at [294, 285] on span "#J06663357 - [DATE]-[DATE]" at bounding box center [328, 288] width 89 height 7
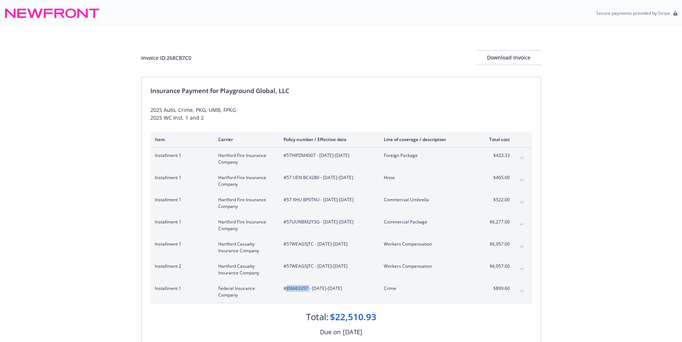
copy span "J06663357"
